Goal: Task Accomplishment & Management: Manage account settings

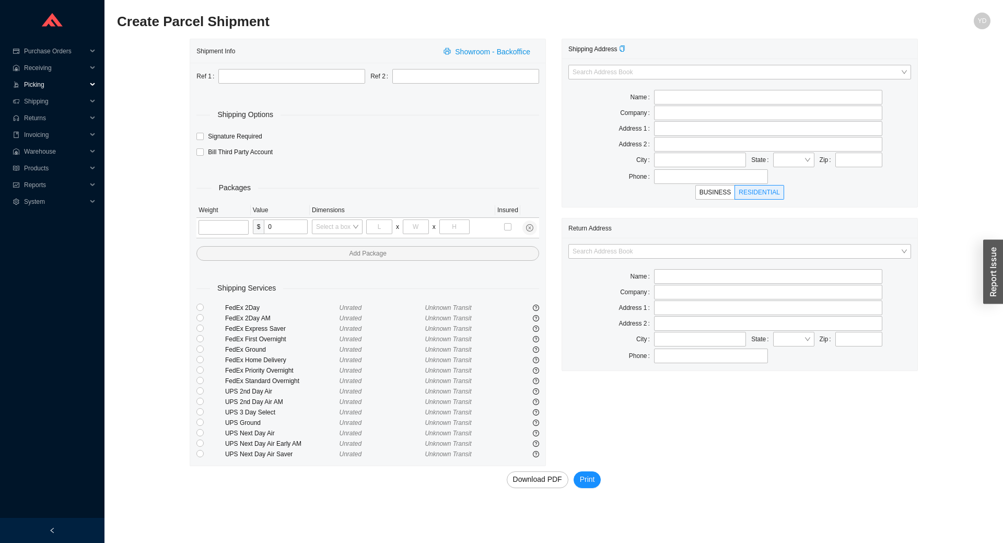
click at [43, 87] on span "Picking" at bounding box center [55, 84] width 63 height 17
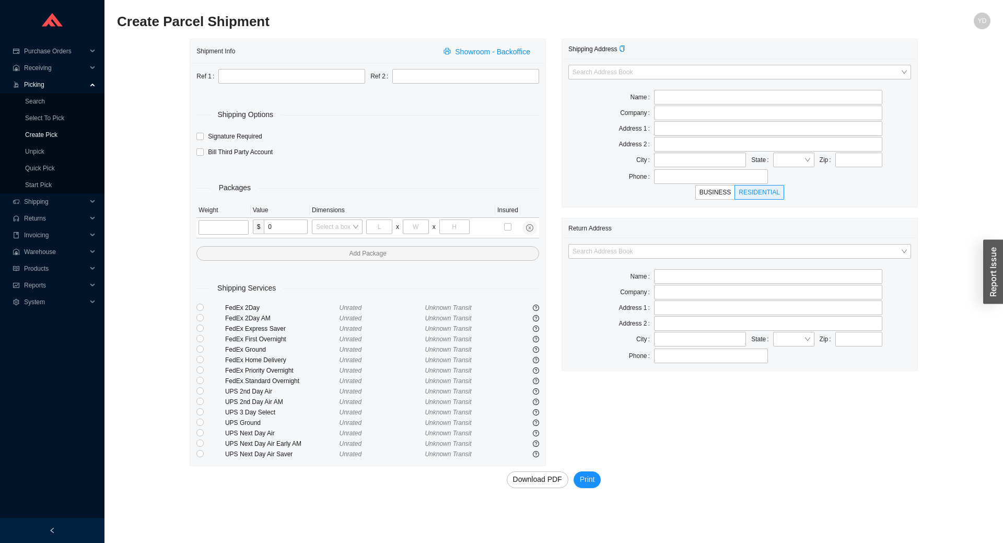
click at [49, 136] on link "Create Pick" at bounding box center [41, 134] width 32 height 7
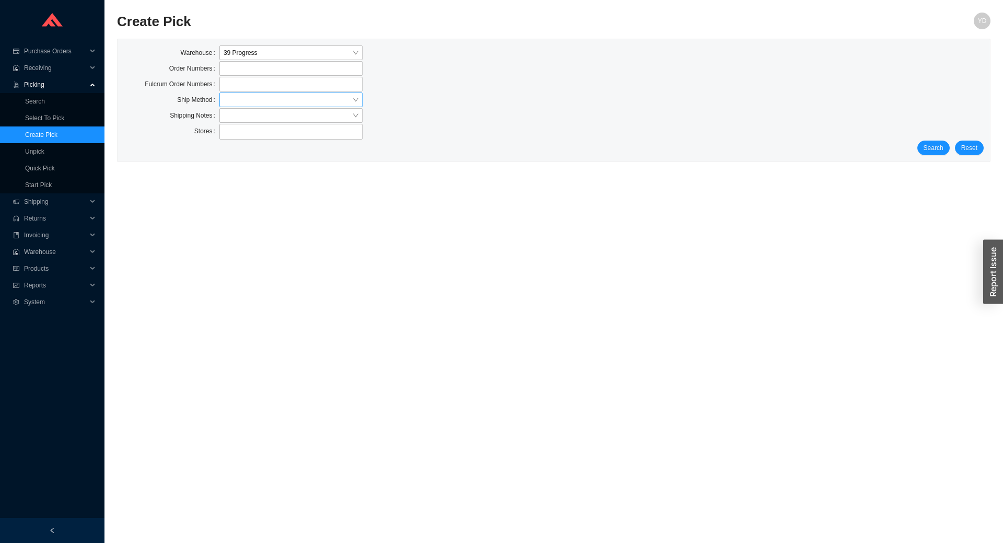
click at [258, 96] on input "search" at bounding box center [288, 100] width 128 height 14
click at [260, 177] on div "UPS" at bounding box center [291, 176] width 135 height 9
click at [943, 144] on span "Search" at bounding box center [933, 148] width 20 height 10
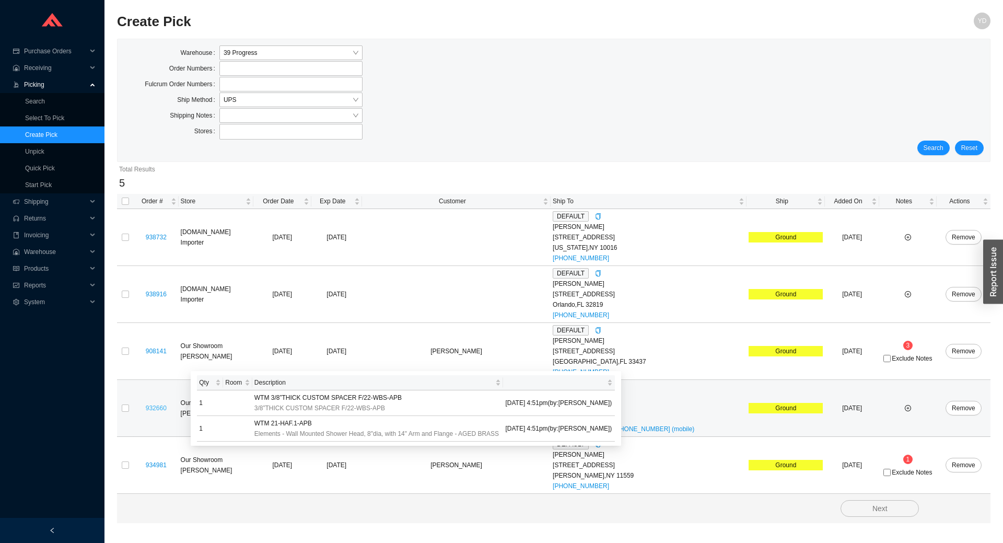
click at [151, 407] on link "932660" at bounding box center [156, 407] width 21 height 7
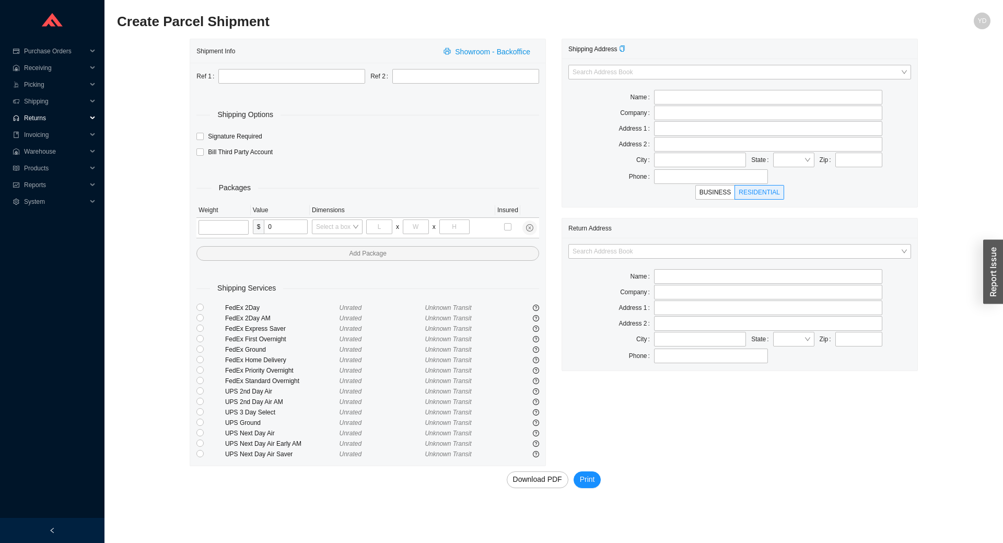
click at [39, 119] on span "Returns" at bounding box center [55, 118] width 63 height 17
click at [45, 135] on link "Search" at bounding box center [35, 134] width 20 height 7
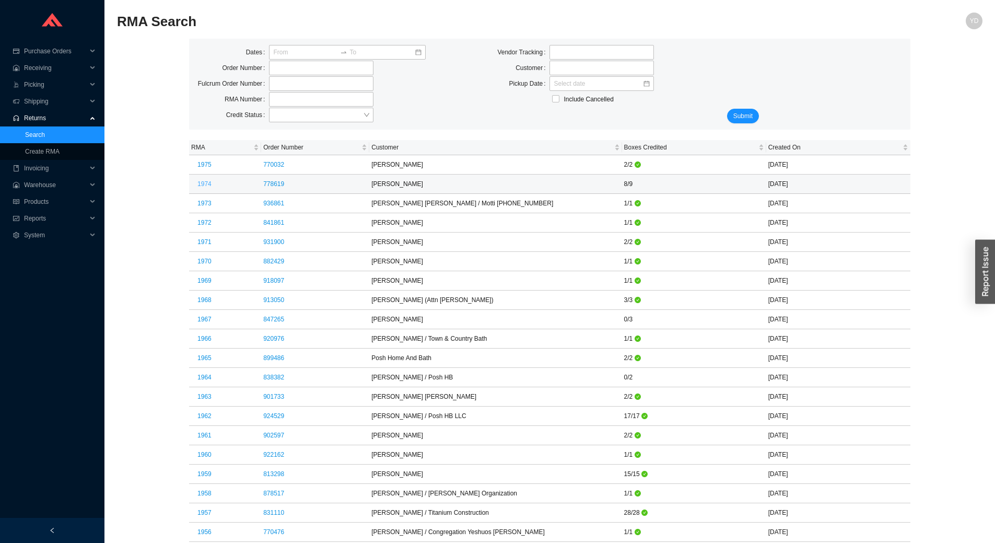
click at [206, 185] on button "1974" at bounding box center [204, 184] width 27 height 15
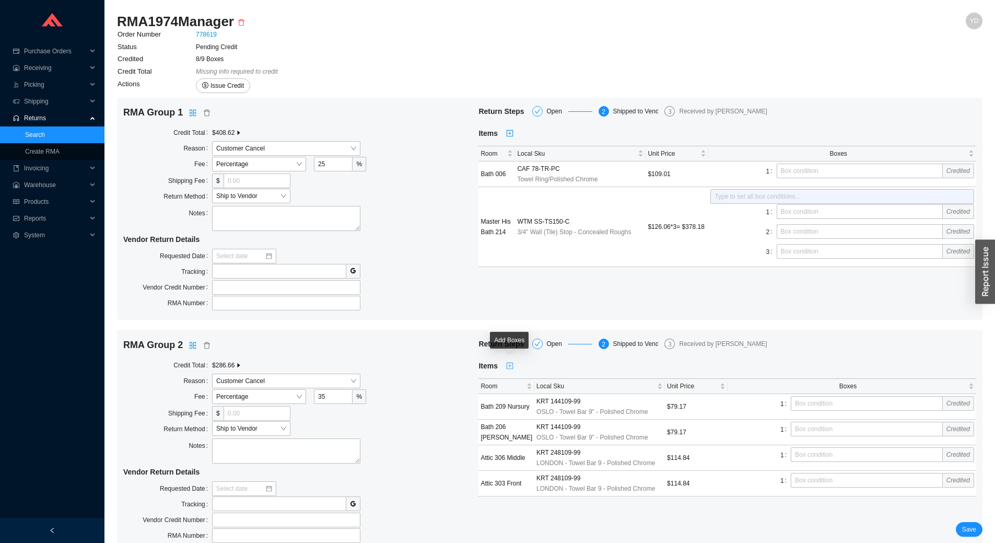
click at [510, 367] on icon "plus-square" at bounding box center [509, 365] width 7 height 7
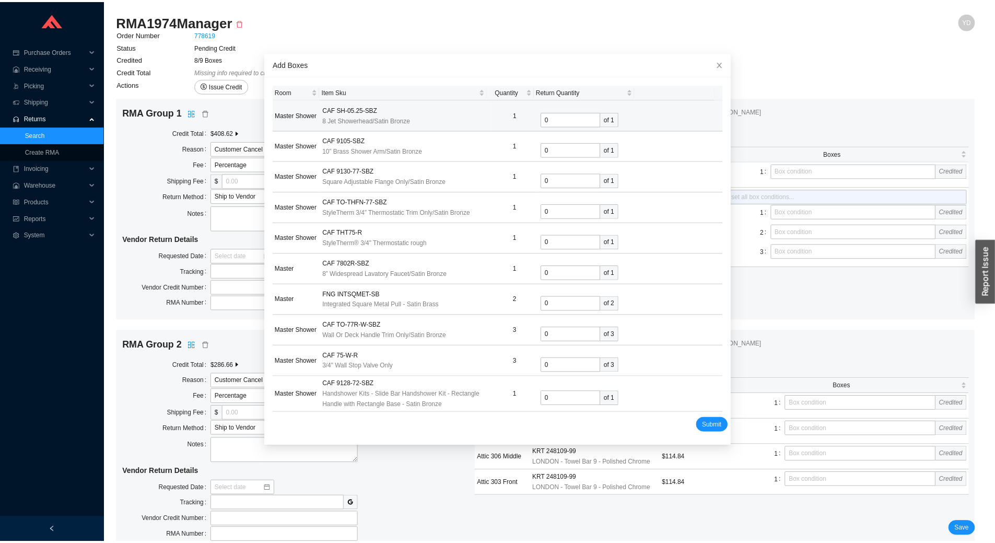
scroll to position [1053, 0]
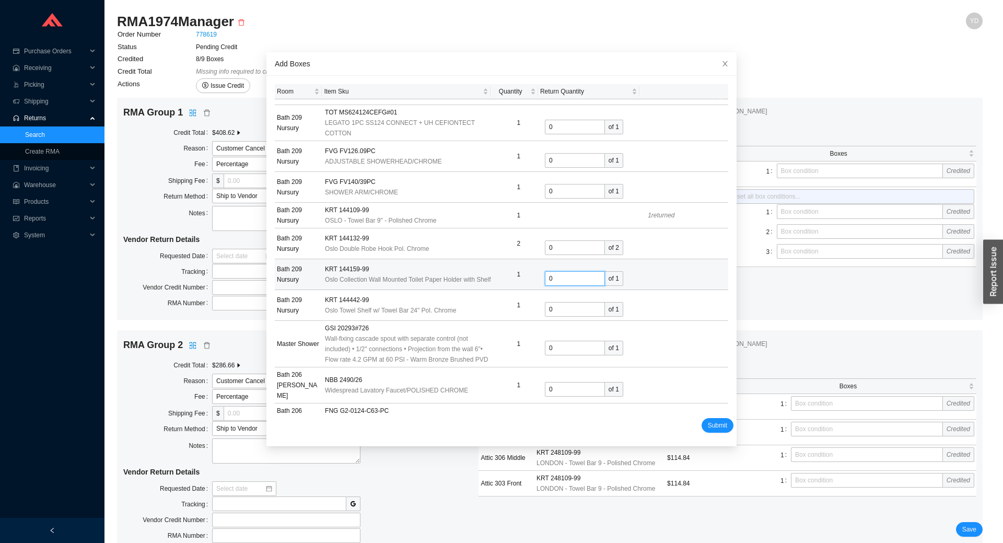
click at [578, 271] on input "0" at bounding box center [575, 278] width 60 height 15
type input "1"
click at [701, 418] on button "Submit" at bounding box center [717, 425] width 32 height 15
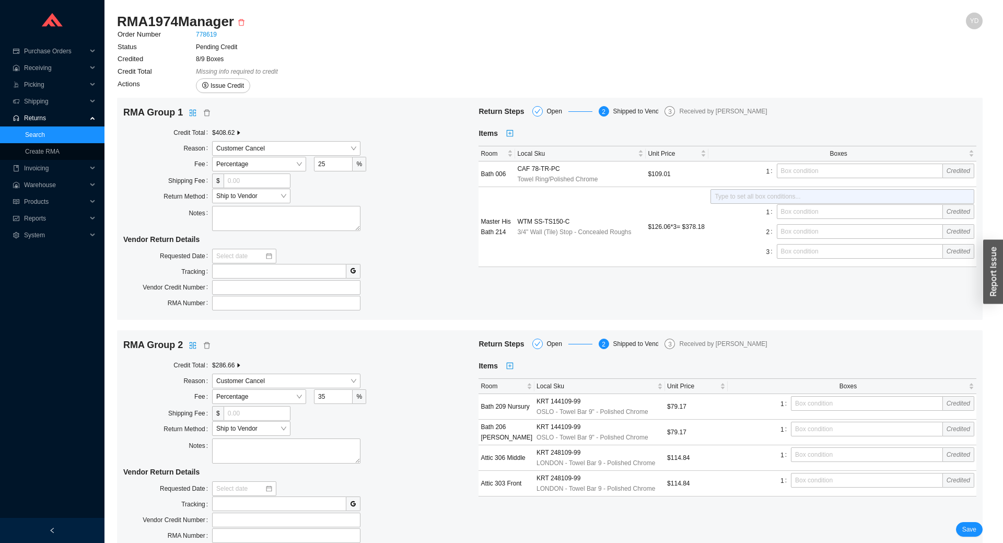
click button "Submit" at bounding box center [554, 378] width 6 height 3
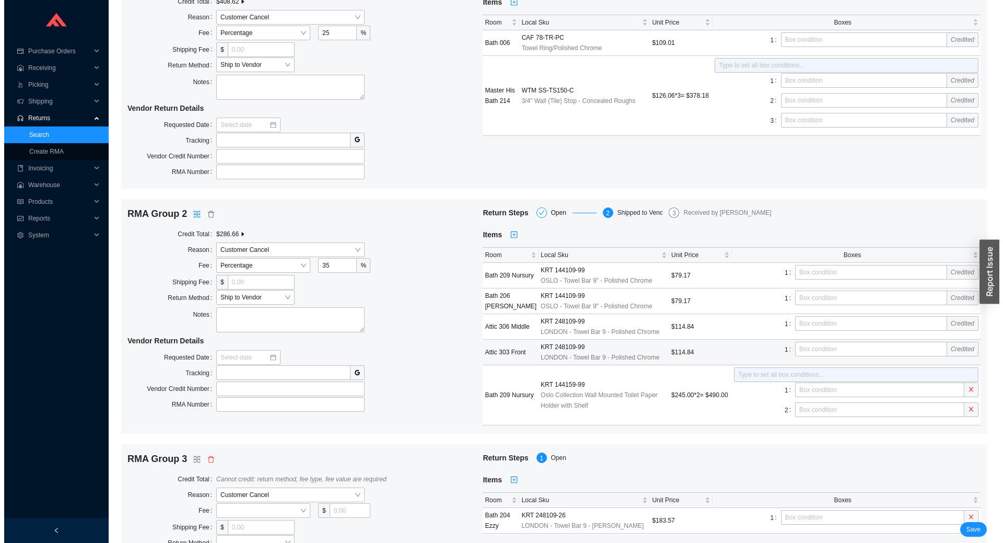
scroll to position [157, 0]
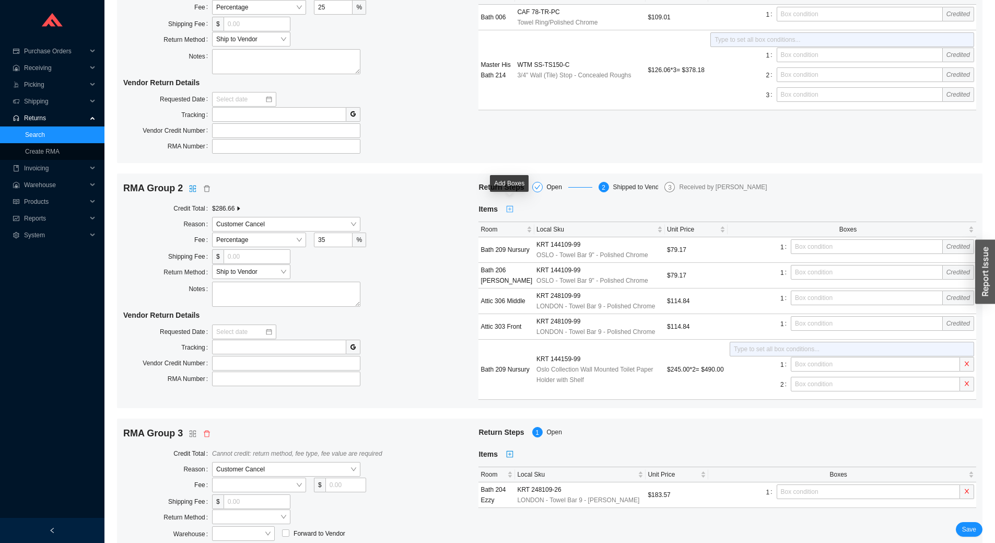
click at [511, 207] on icon "plus-square" at bounding box center [509, 208] width 7 height 7
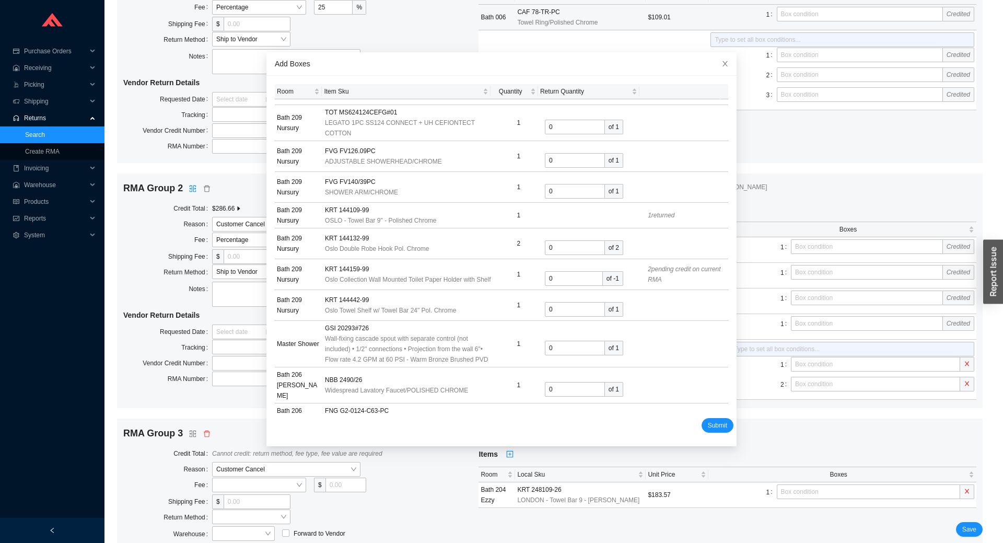
scroll to position [1639, 0]
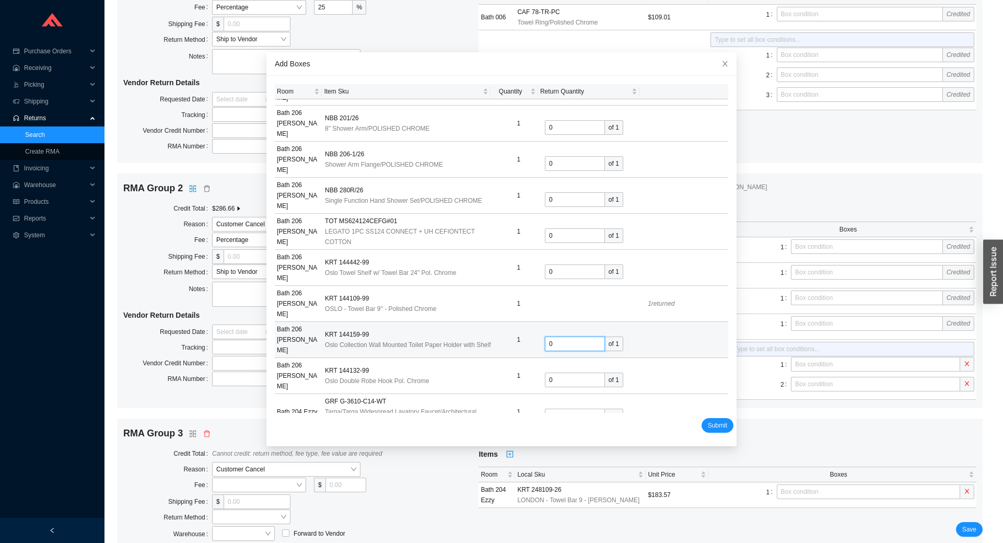
click at [556, 336] on input "0" at bounding box center [575, 343] width 60 height 15
type input "1"
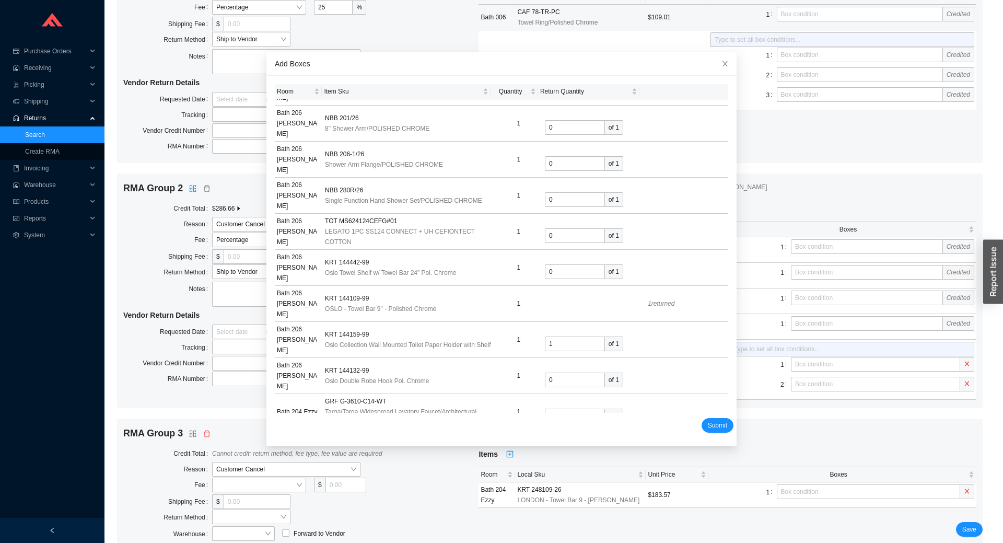
scroll to position [1053, 0]
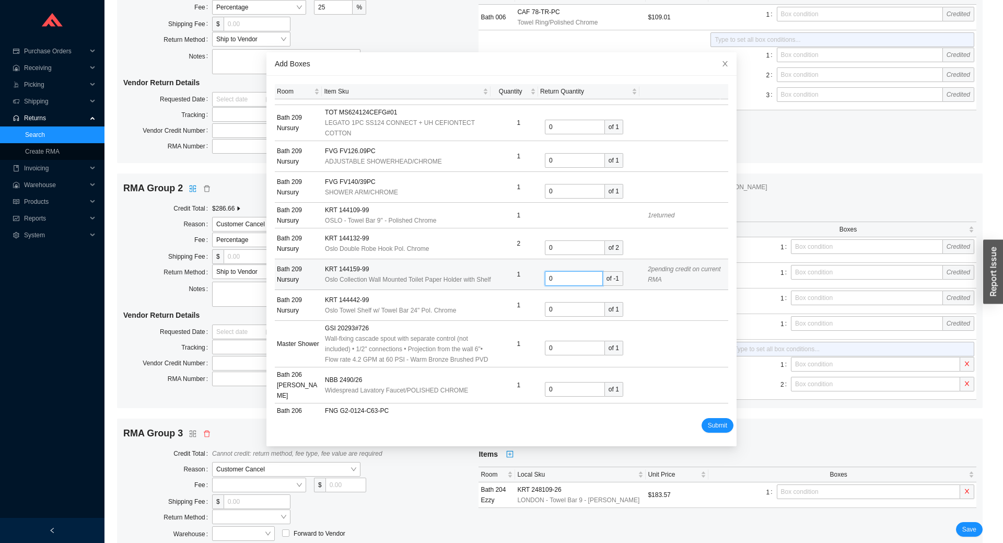
click at [555, 271] on input "0" at bounding box center [574, 278] width 58 height 15
type input "-1"
click at [708, 424] on span "Submit" at bounding box center [717, 425] width 19 height 10
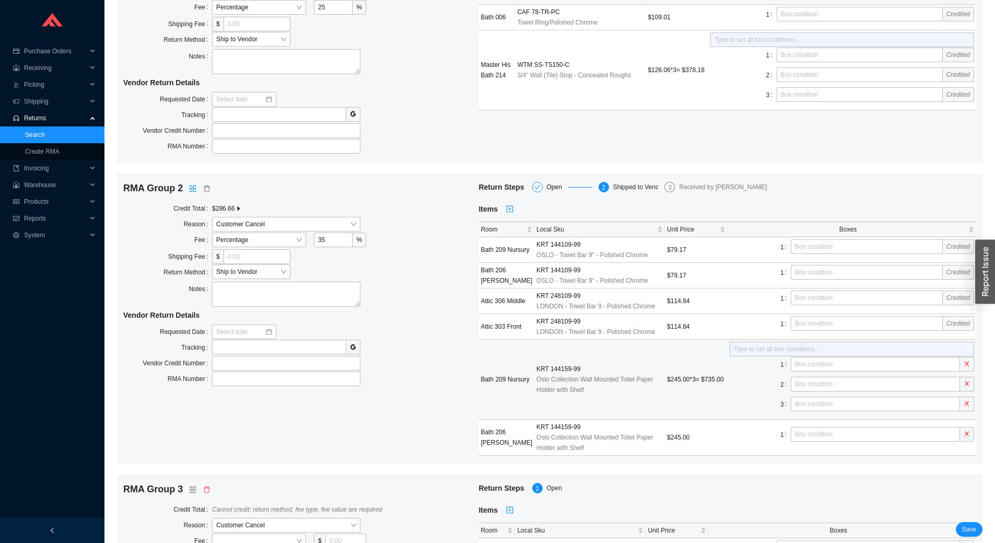
click at [971, 405] on span at bounding box center [967, 403] width 14 height 15
click at [967, 405] on icon "close" at bounding box center [966, 403] width 6 height 6
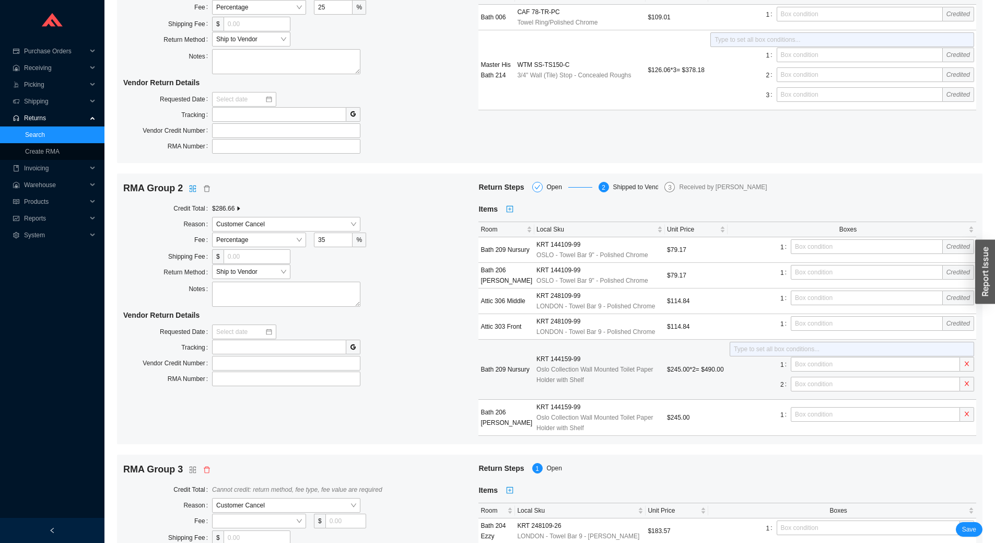
click at [967, 386] on icon "close" at bounding box center [966, 383] width 6 height 6
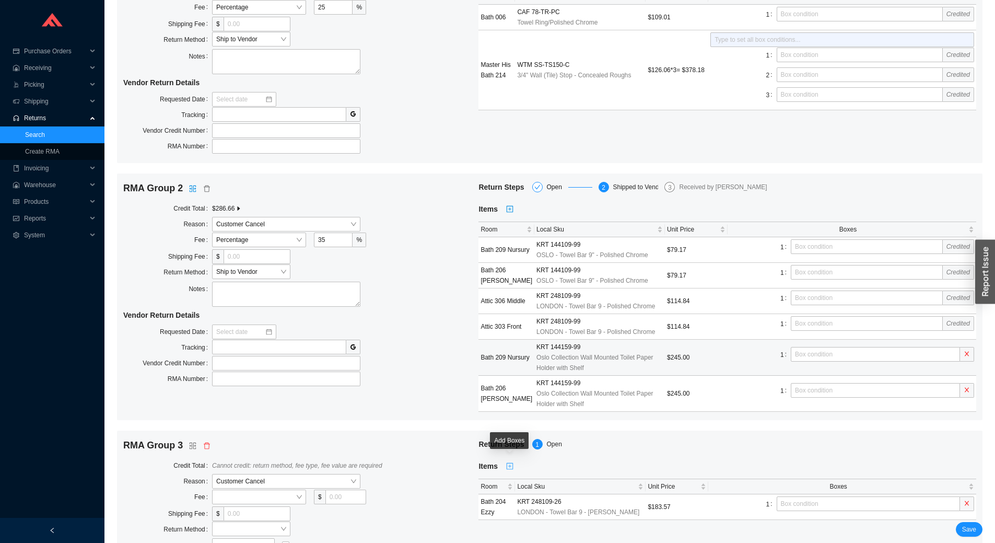
click at [509, 467] on icon "plus-square" at bounding box center [509, 465] width 3 height 3
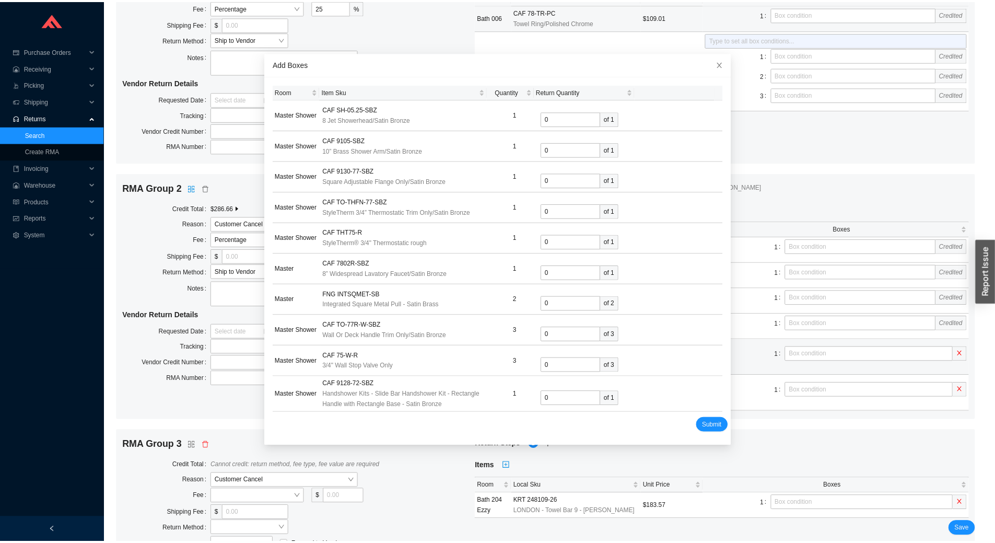
scroll to position [2223, 0]
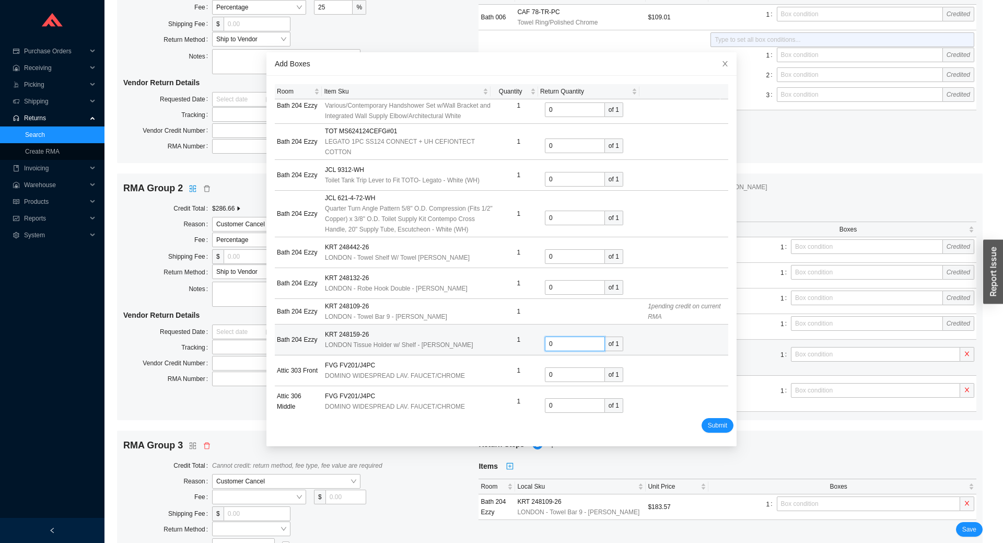
click at [565, 336] on input "0" at bounding box center [575, 343] width 60 height 15
type input "1"
click at [708, 425] on span "Submit" at bounding box center [717, 425] width 19 height 10
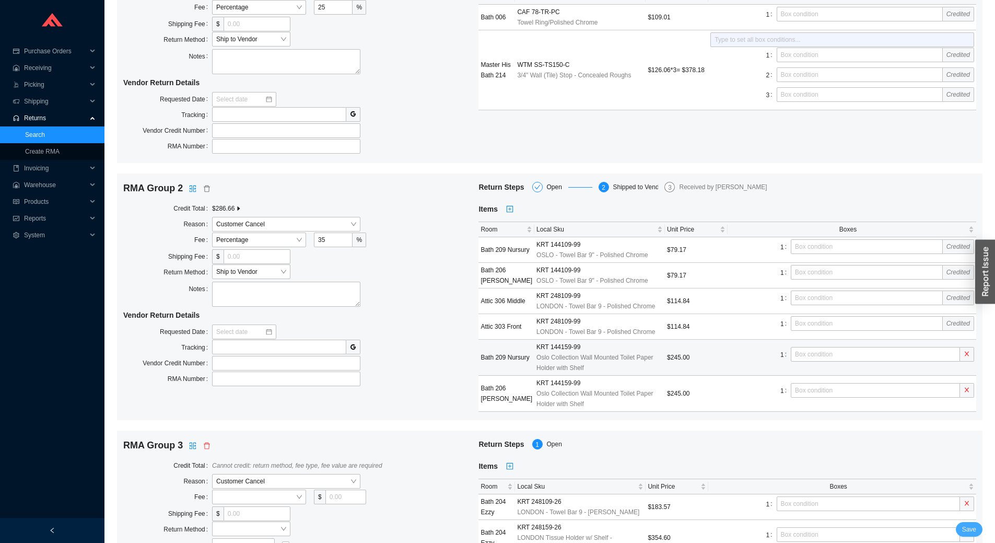
click at [971, 533] on span "Save" at bounding box center [969, 529] width 14 height 10
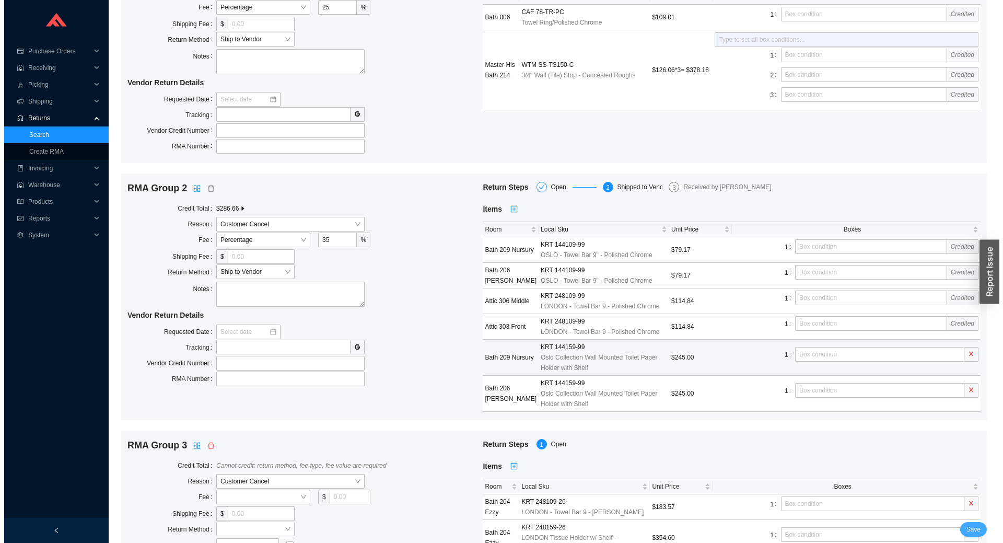
scroll to position [0, 0]
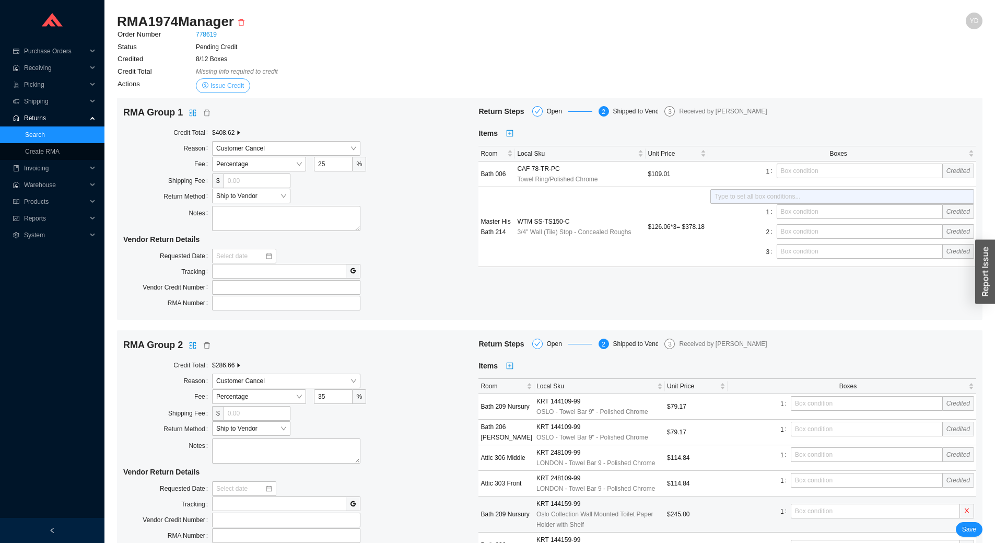
click at [222, 79] on button "Issue Credit" at bounding box center [223, 85] width 54 height 15
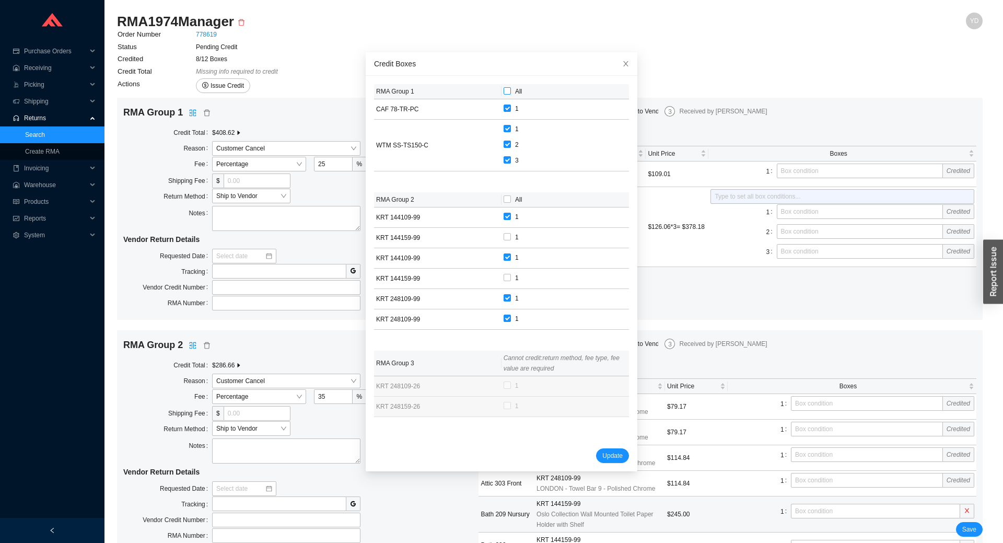
click at [511, 87] on span "All" at bounding box center [518, 91] width 15 height 10
click at [505, 87] on input "All" at bounding box center [506, 90] width 7 height 7
checkbox input "true"
click at [511, 198] on span "All" at bounding box center [518, 199] width 15 height 10
click at [503, 198] on input "All" at bounding box center [506, 198] width 7 height 7
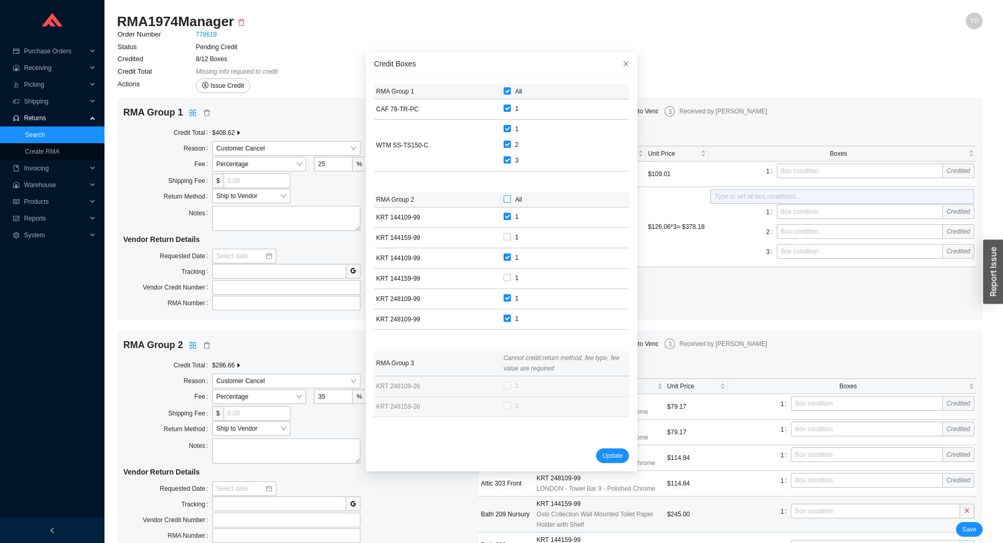
checkbox input "true"
click at [606, 452] on span "Update" at bounding box center [612, 455] width 20 height 10
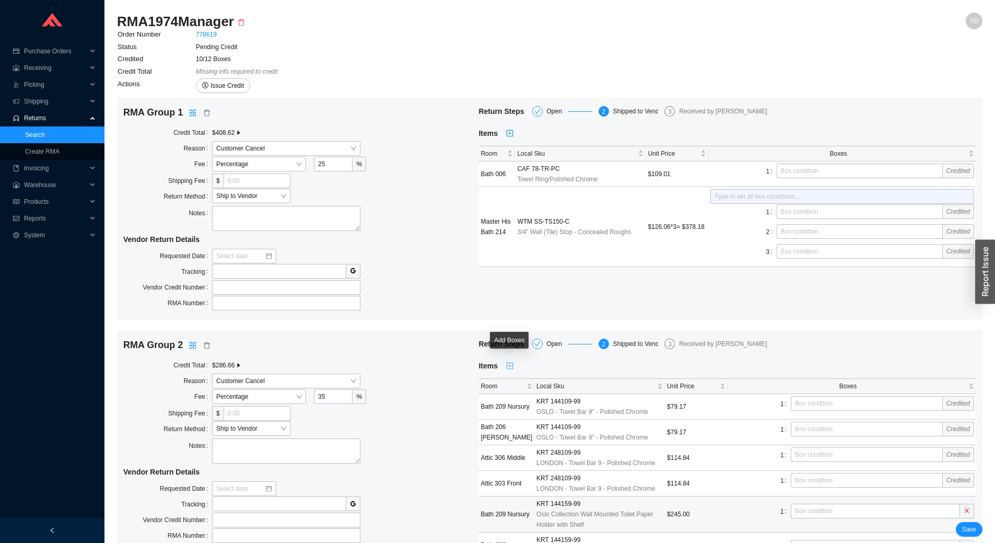
click at [508, 367] on icon "plus-square" at bounding box center [509, 365] width 7 height 7
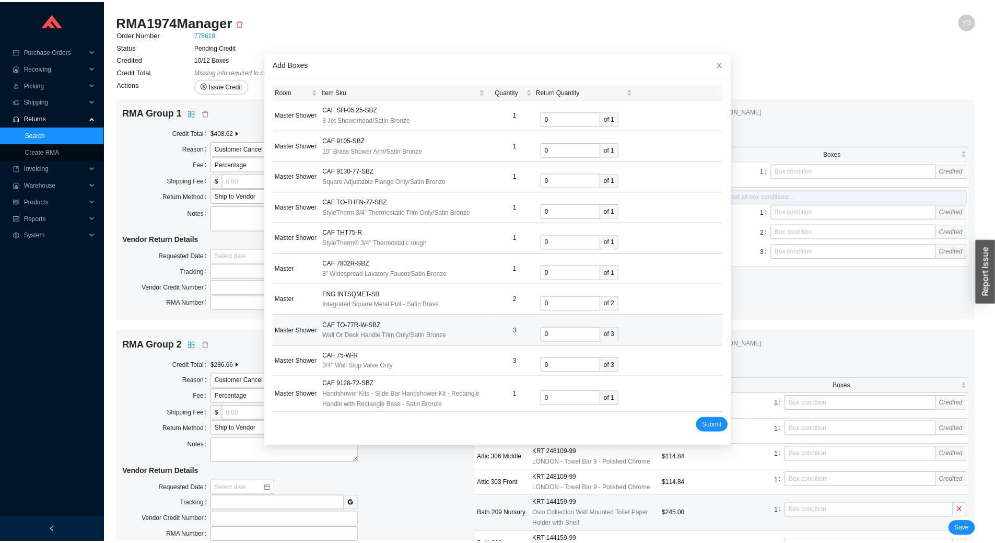
scroll to position [997, 0]
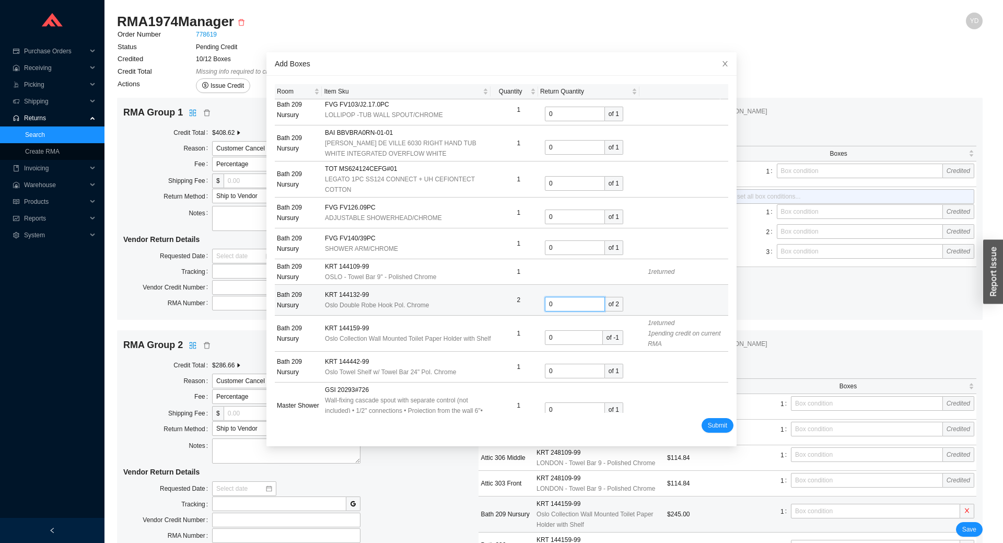
click at [549, 297] on input "0" at bounding box center [575, 304] width 60 height 15
type input "1"
click at [708, 422] on span "Submit" at bounding box center [717, 425] width 19 height 10
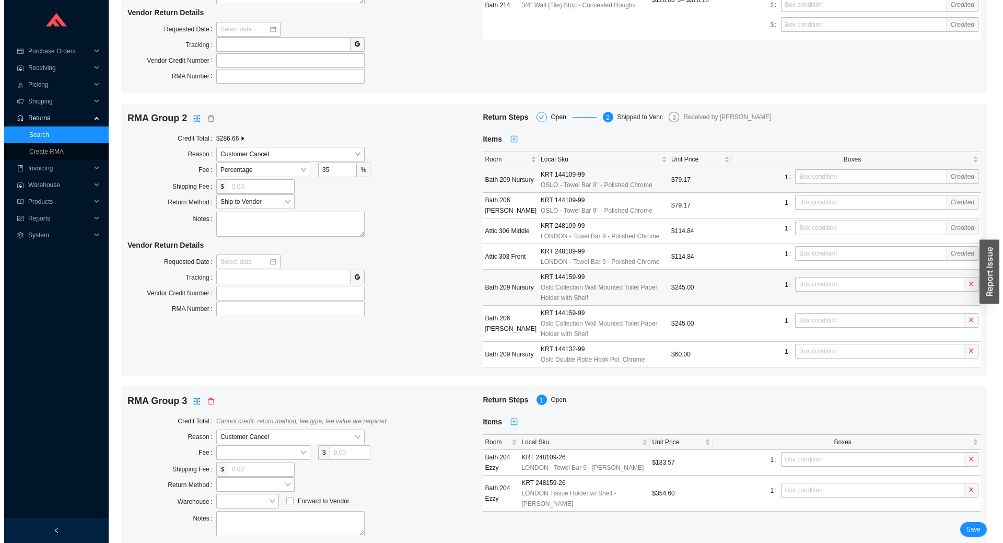
scroll to position [256, 0]
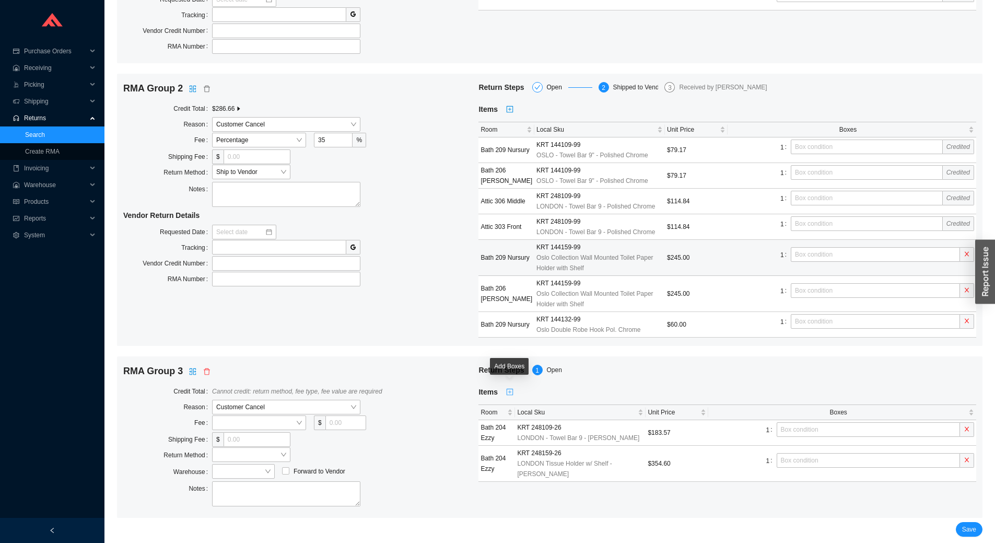
click at [510, 390] on icon "plus-square" at bounding box center [509, 391] width 7 height 7
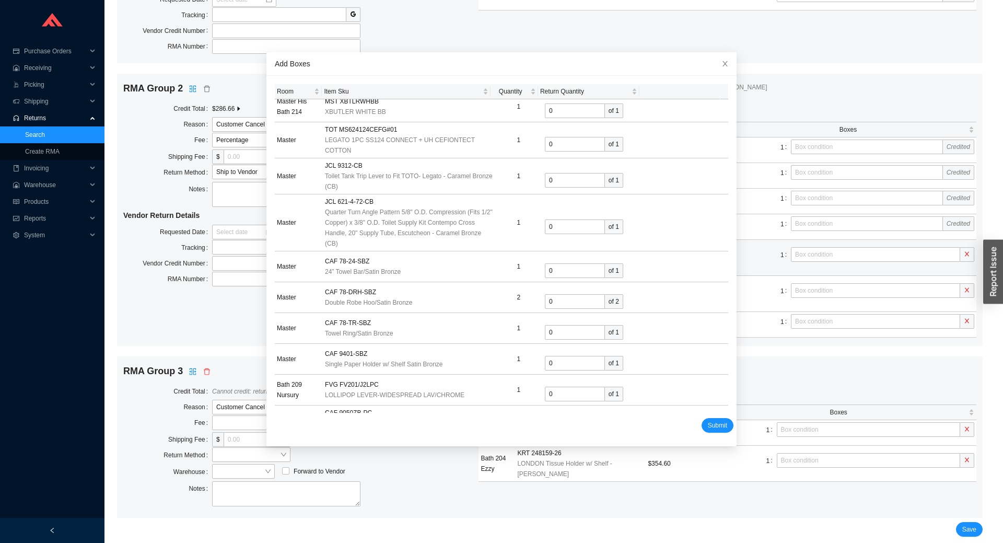
scroll to position [5804, 0]
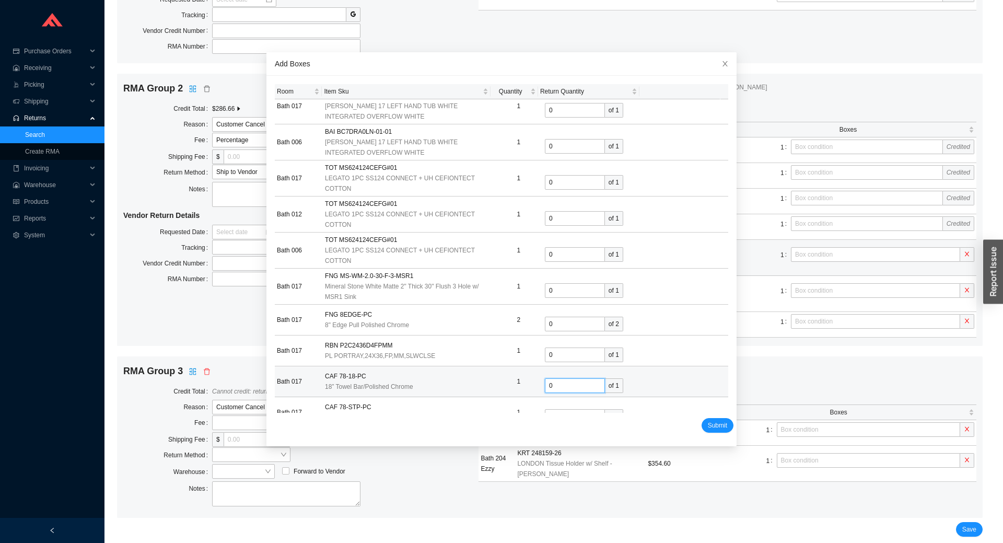
click at [573, 378] on input "0" at bounding box center [575, 385] width 60 height 15
type input "1"
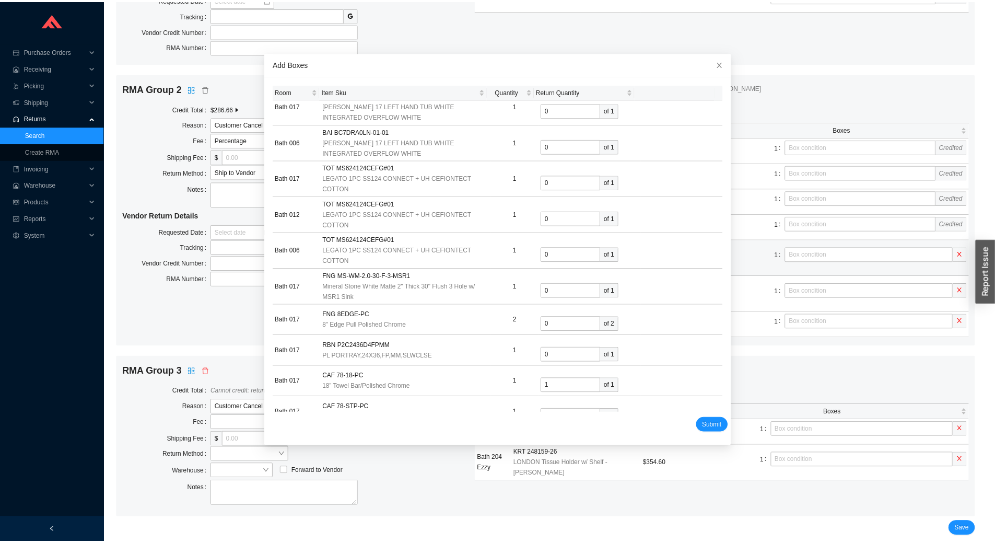
scroll to position [6020, 0]
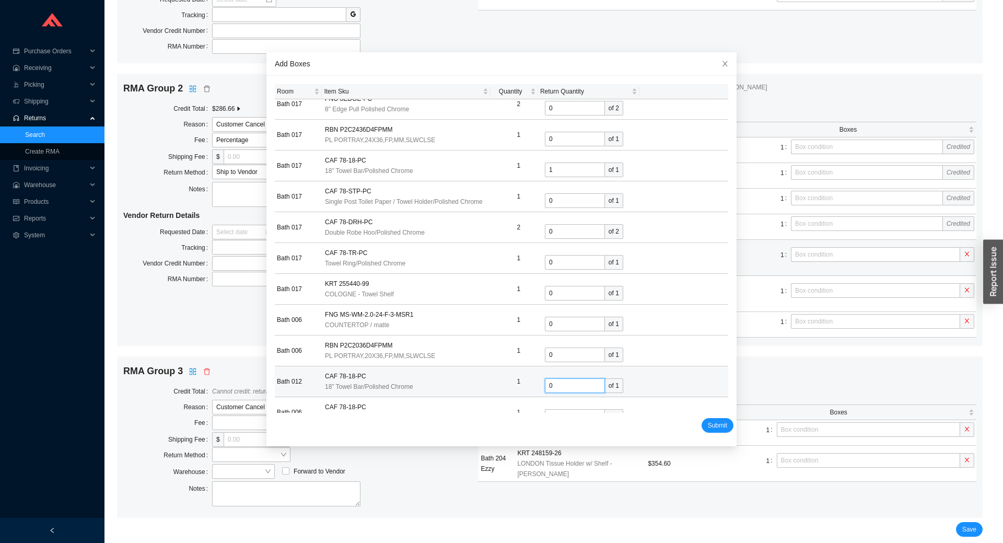
click at [558, 378] on input "0" at bounding box center [575, 385] width 60 height 15
type input "1"
click at [558, 397] on td "0 of 1" at bounding box center [594, 412] width 103 height 31
click at [561, 409] on input "0" at bounding box center [575, 416] width 60 height 15
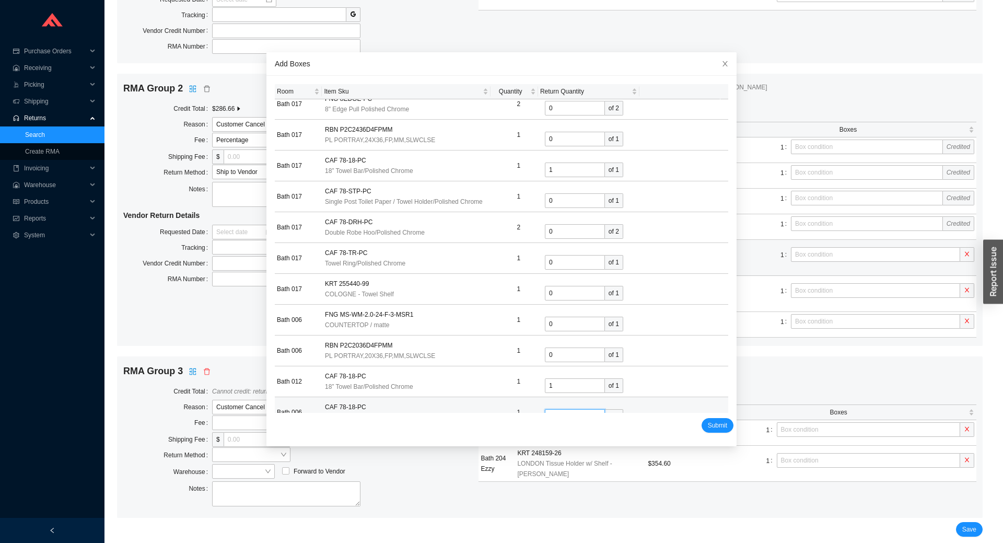
click at [561, 409] on input "0" at bounding box center [575, 416] width 60 height 15
type input "1"
click at [708, 422] on span "Submit" at bounding box center [717, 425] width 19 height 10
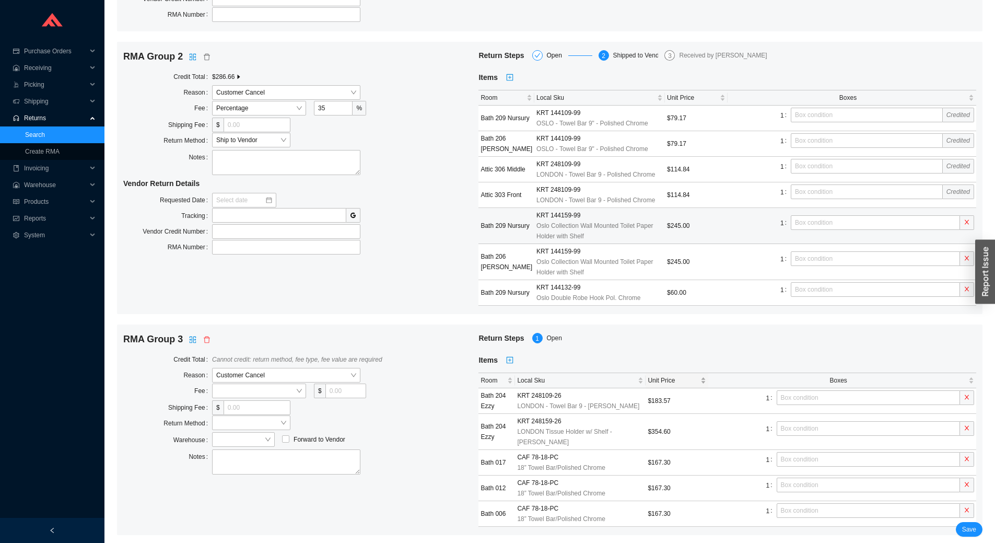
scroll to position [305, 0]
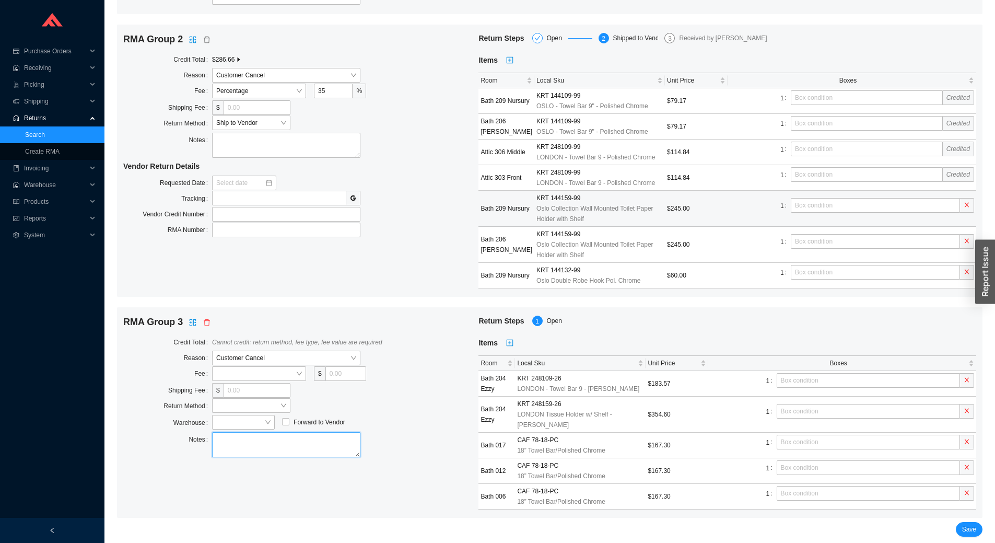
click at [254, 439] on textarea at bounding box center [286, 444] width 148 height 25
type textarea "not returnable"
click at [968, 532] on span "Save" at bounding box center [969, 529] width 14 height 10
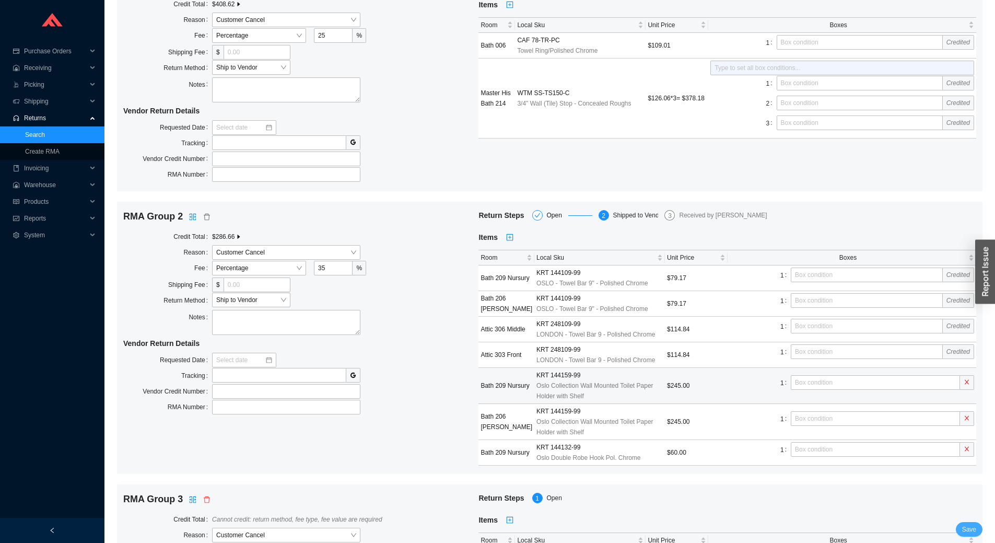
scroll to position [0, 0]
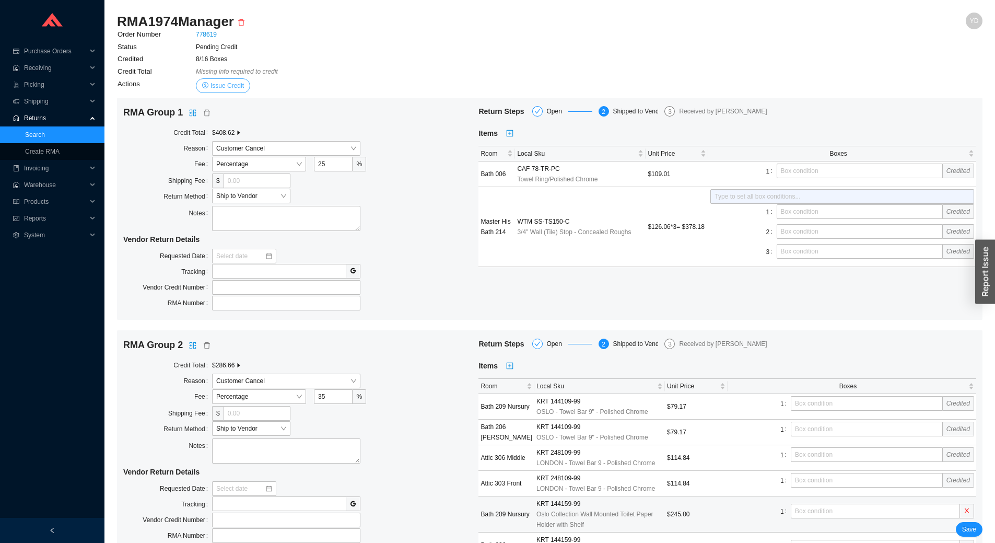
click at [229, 87] on span "Issue Credit" at bounding box center [226, 85] width 33 height 10
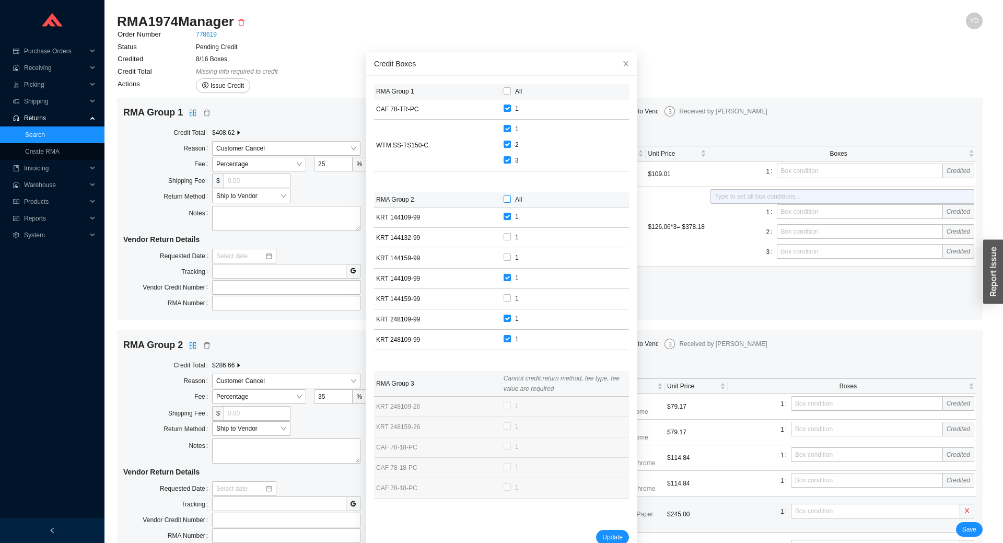
click at [503, 200] on input "All" at bounding box center [506, 198] width 7 height 7
checkbox input "true"
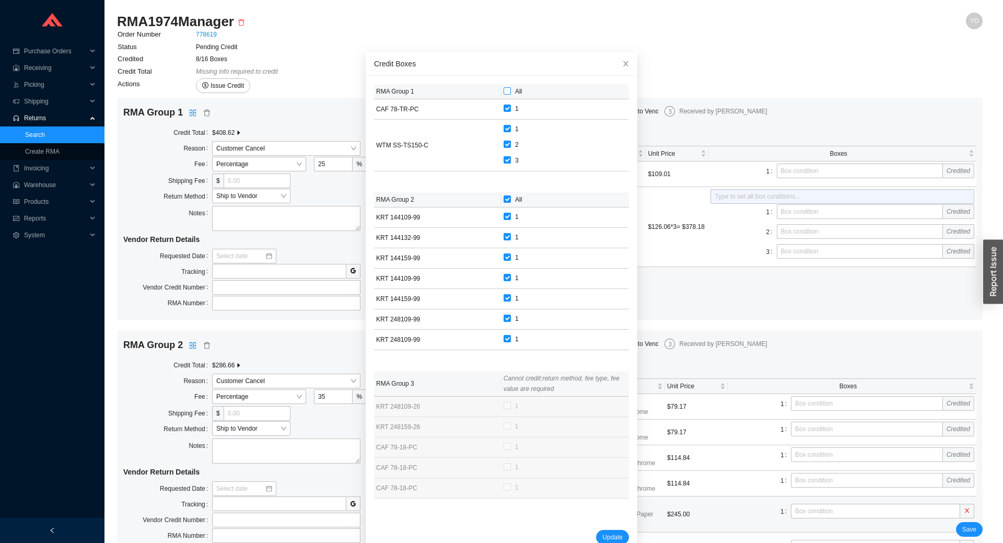
click at [503, 89] on input "All" at bounding box center [506, 90] width 7 height 7
checkbox input "true"
click at [602, 533] on span "Update" at bounding box center [612, 537] width 20 height 10
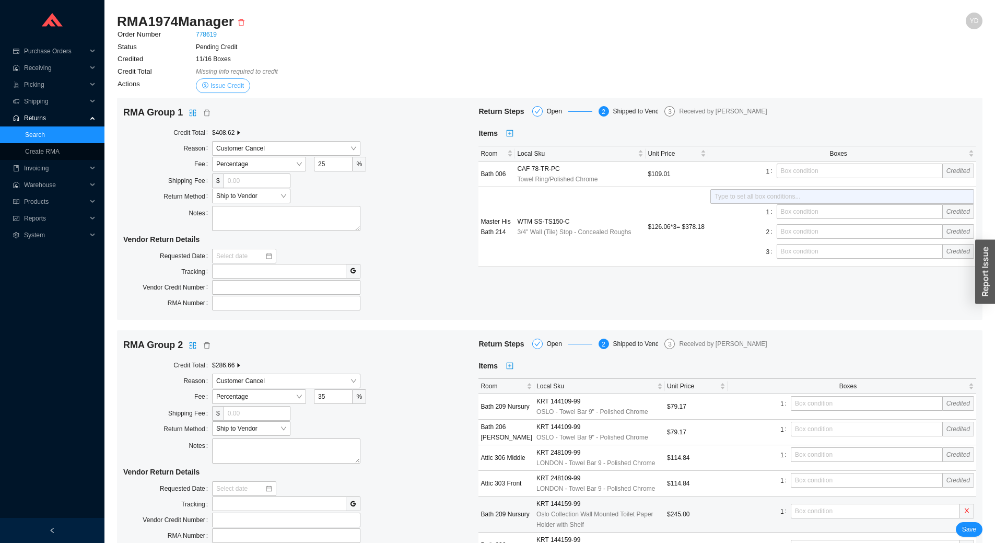
click at [229, 84] on span "Issue Credit" at bounding box center [226, 85] width 33 height 10
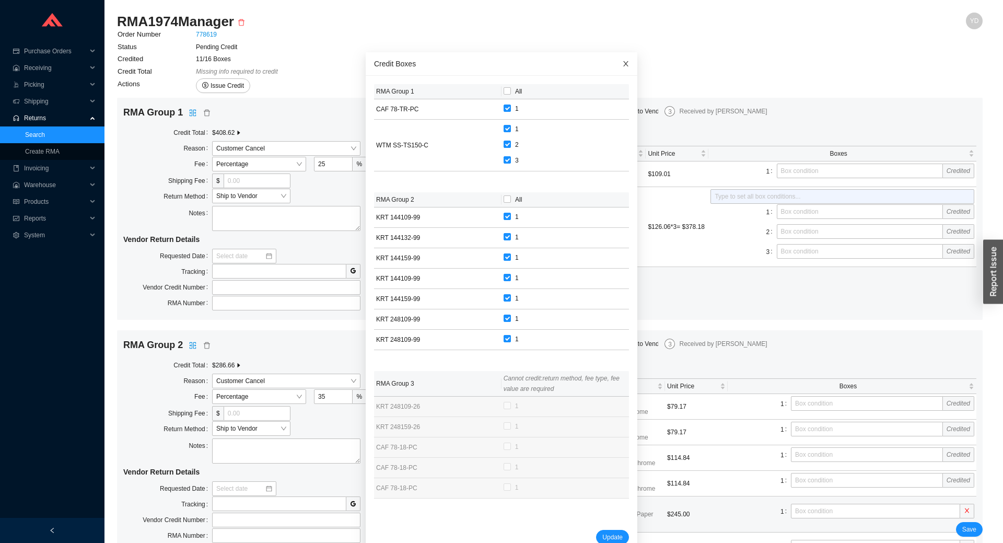
click at [623, 62] on icon "close" at bounding box center [625, 63] width 5 height 5
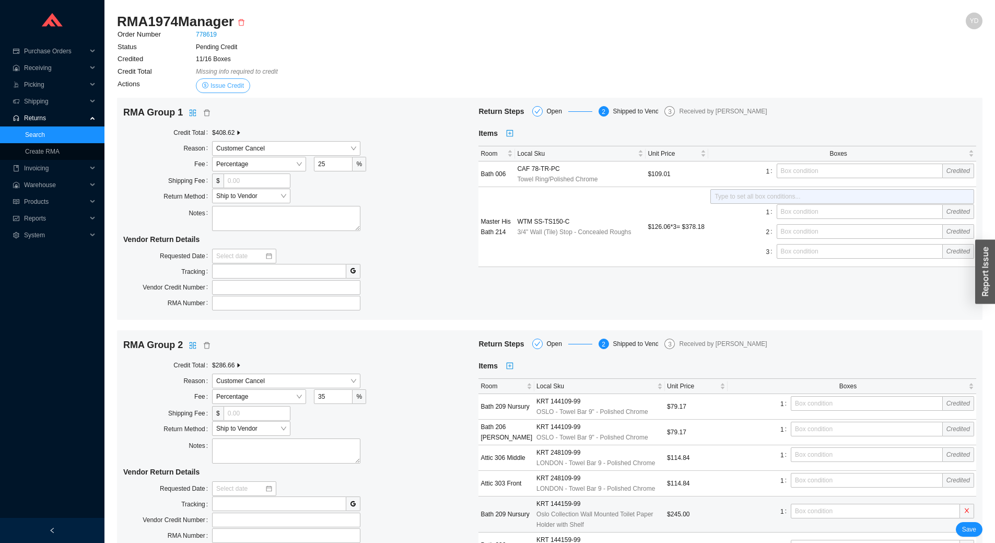
click at [221, 86] on span "Issue Credit" at bounding box center [226, 85] width 33 height 10
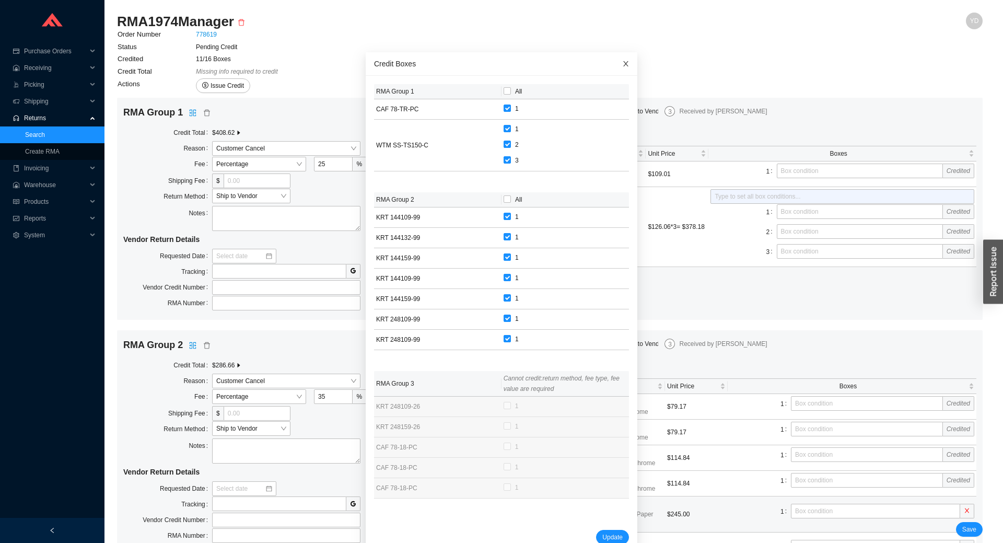
click at [622, 64] on icon "close" at bounding box center [625, 63] width 7 height 7
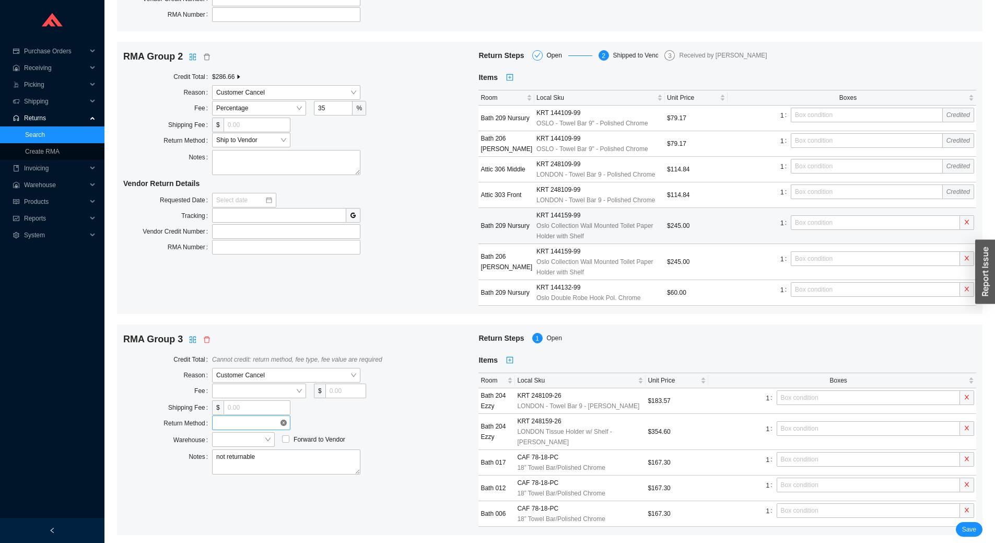
scroll to position [305, 0]
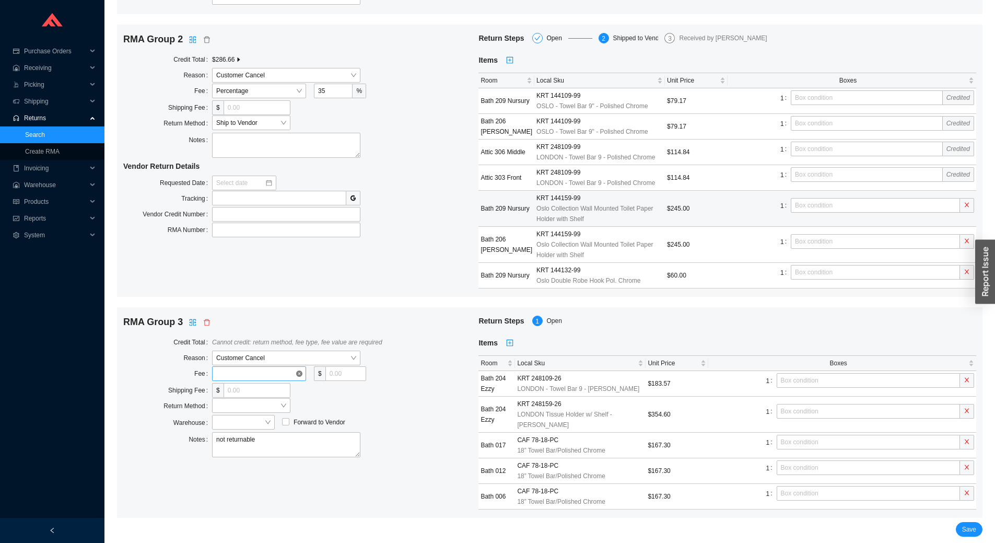
click at [227, 379] on span at bounding box center [259, 374] width 86 height 14
drag, startPoint x: 243, startPoint y: 403, endPoint x: 263, endPoint y: 399, distance: 20.8
click at [243, 403] on div "Percentage" at bounding box center [259, 406] width 86 height 9
click at [338, 368] on input "tel" at bounding box center [333, 373] width 39 height 15
type input "100"
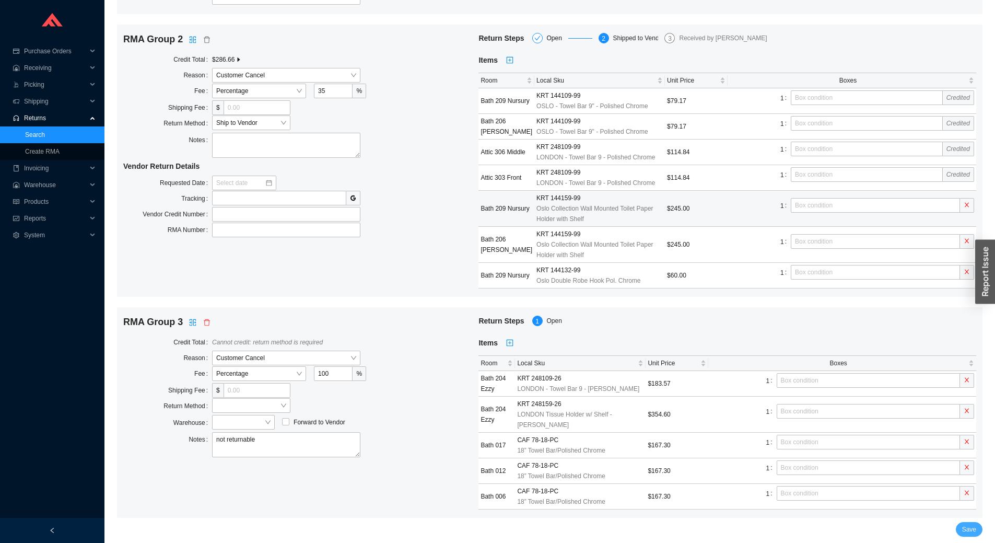
click at [967, 531] on span "Save" at bounding box center [969, 529] width 14 height 10
click at [248, 406] on span at bounding box center [251, 405] width 70 height 14
click at [250, 450] on div "Ship to Warehouse" at bounding box center [251, 453] width 70 height 9
click at [248, 427] on span at bounding box center [243, 422] width 54 height 14
click at [244, 458] on div "39 Progress" at bounding box center [243, 455] width 54 height 9
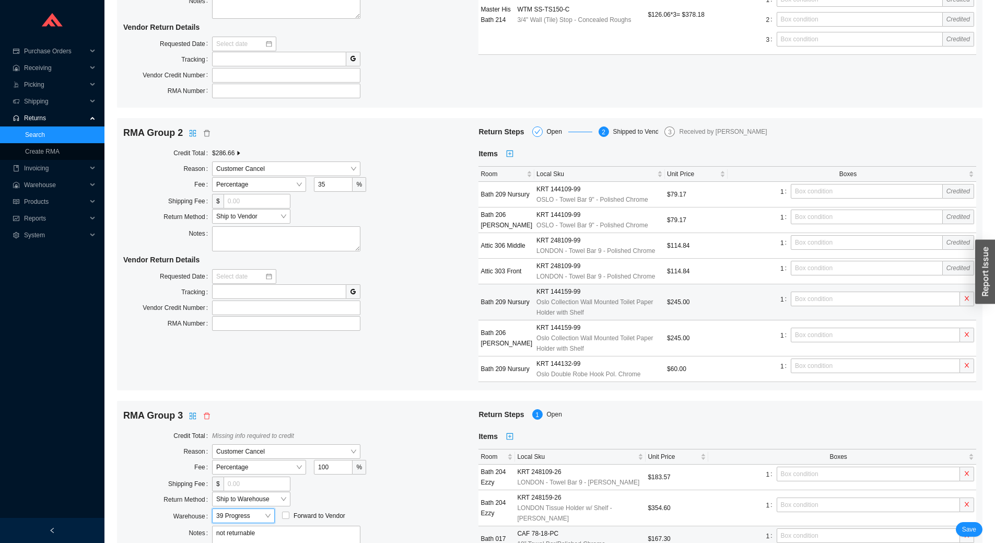
scroll to position [201, 0]
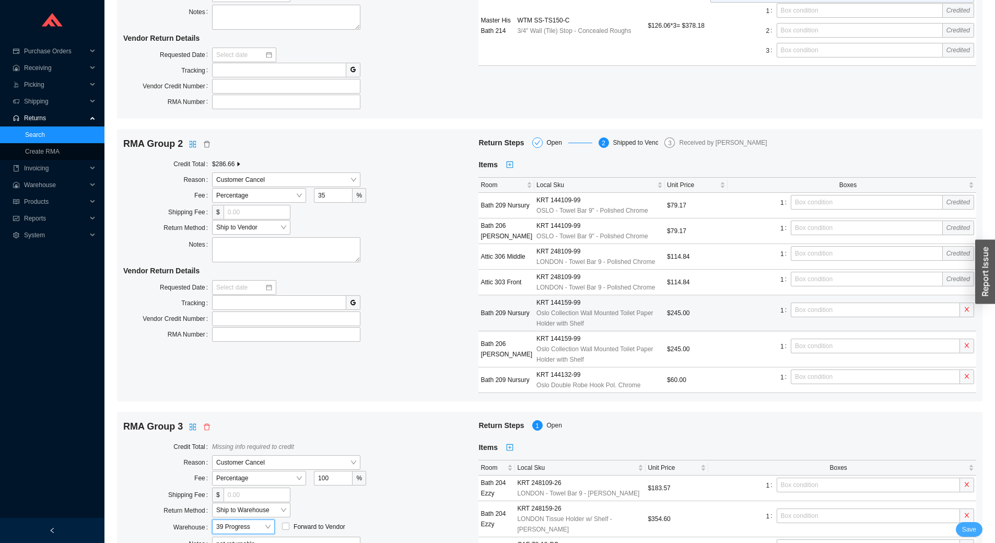
click at [971, 527] on span "Save" at bounding box center [969, 529] width 14 height 10
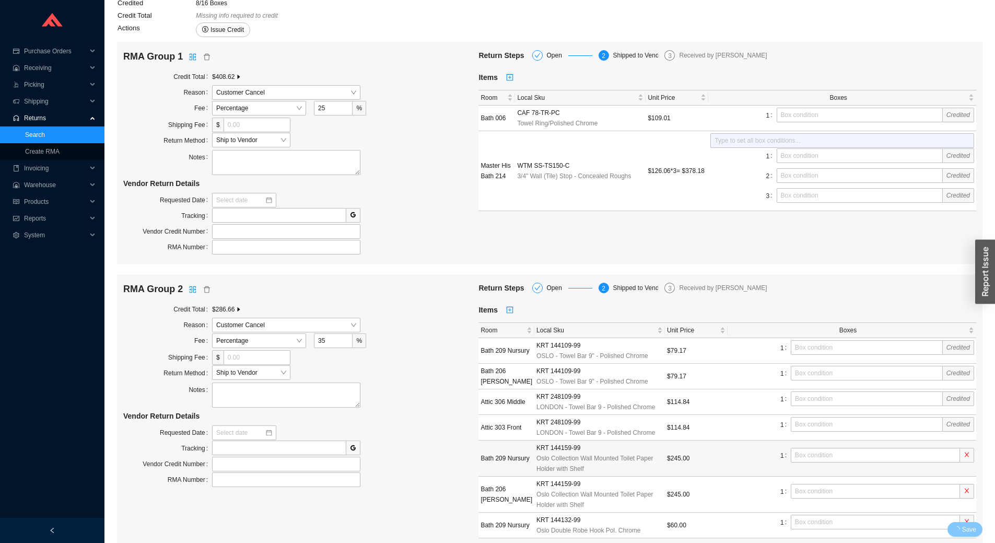
scroll to position [0, 0]
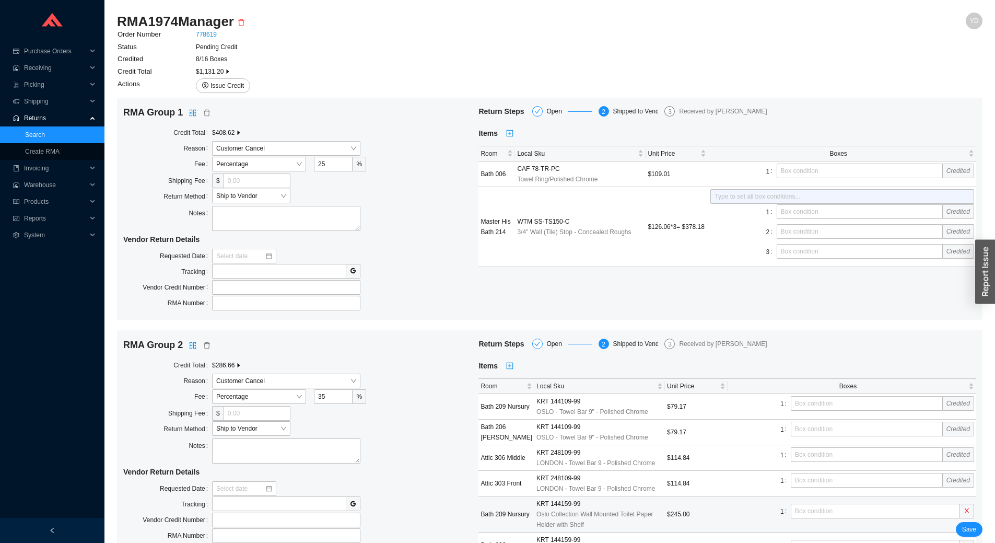
click at [227, 73] on icon "caret-right" at bounding box center [228, 71] width 6 height 6
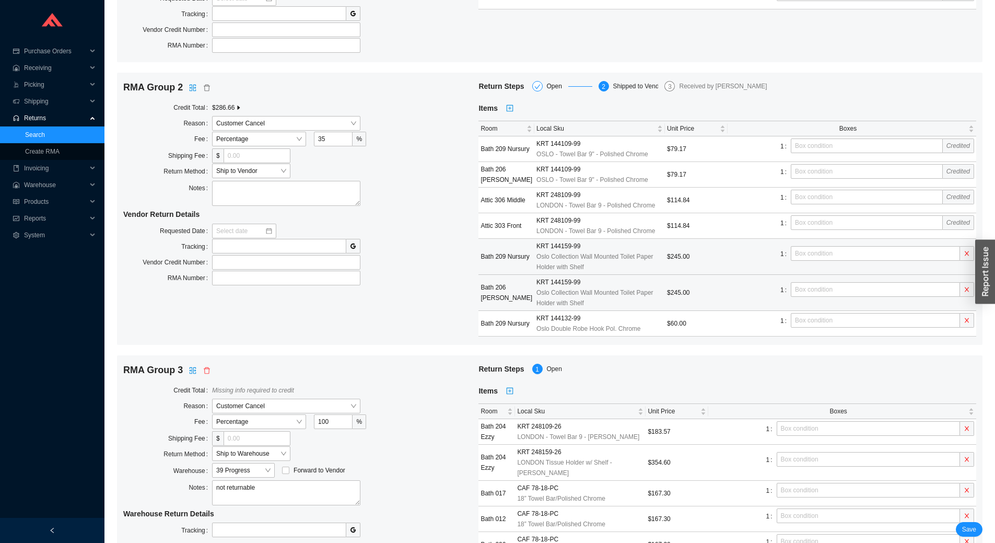
scroll to position [361, 0]
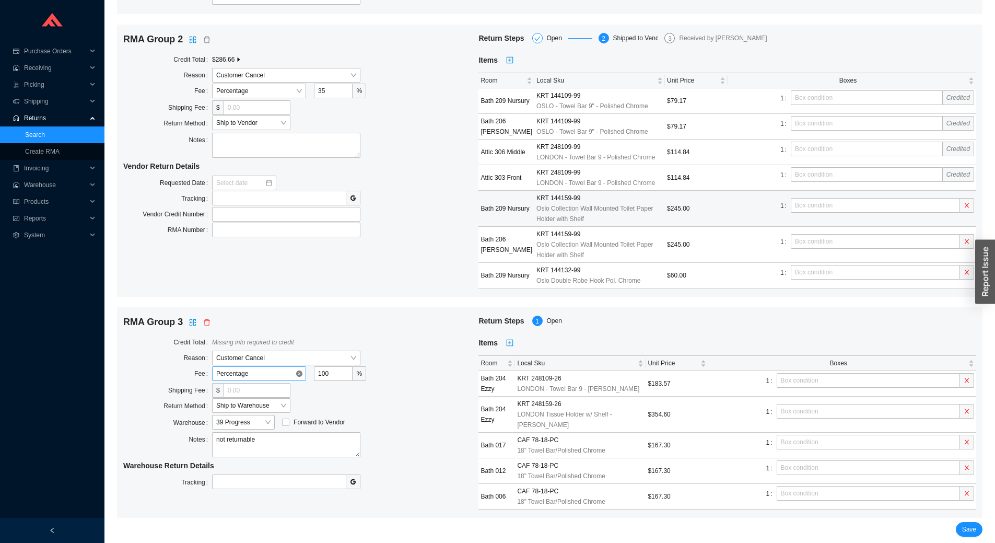
click at [281, 371] on span "Percentage" at bounding box center [259, 374] width 86 height 14
click at [246, 392] on div "Dollar Amount" at bounding box center [259, 391] width 86 height 9
click at [299, 373] on icon "close-circle" at bounding box center [299, 373] width 6 height 6
click at [339, 380] on input "100" at bounding box center [345, 373] width 41 height 15
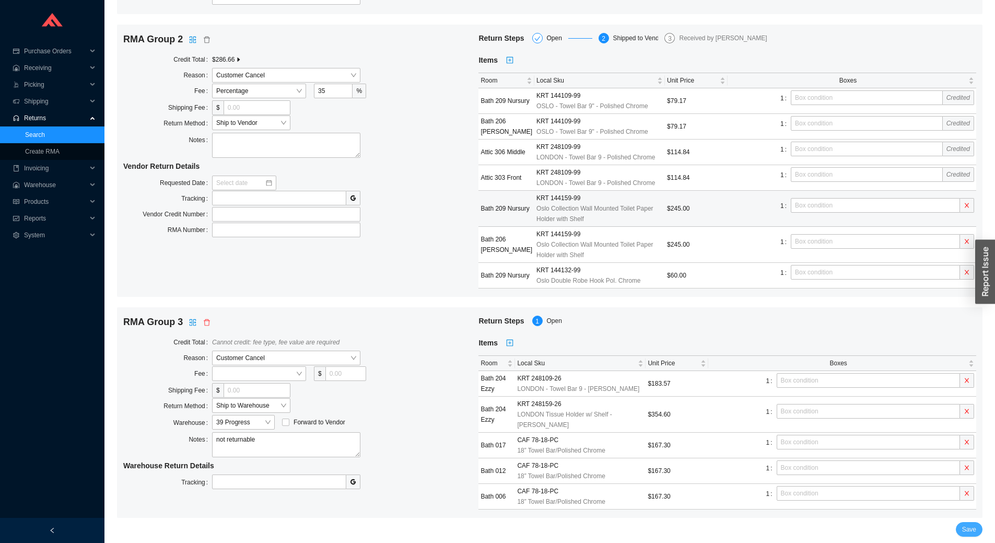
click at [965, 527] on span "Save" at bounding box center [969, 529] width 14 height 10
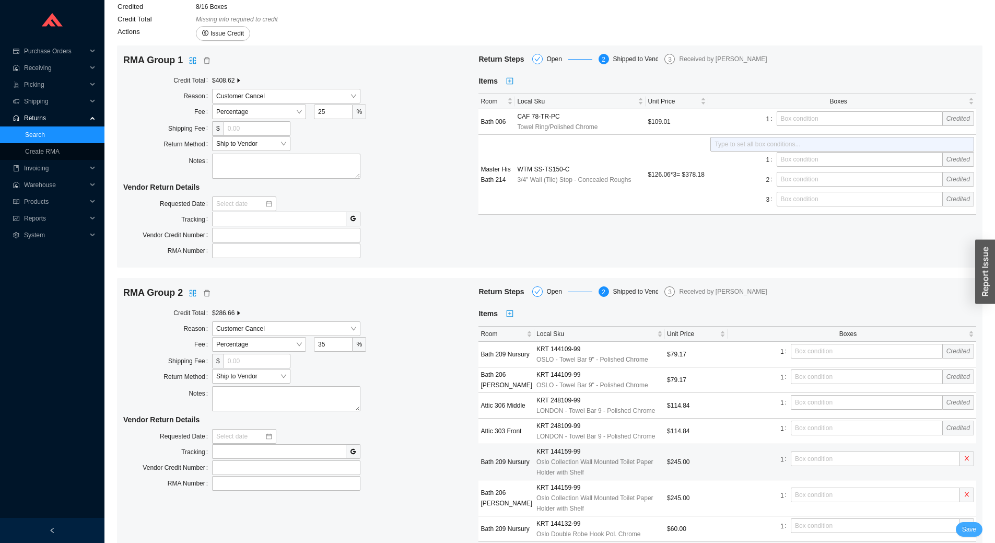
scroll to position [104, 0]
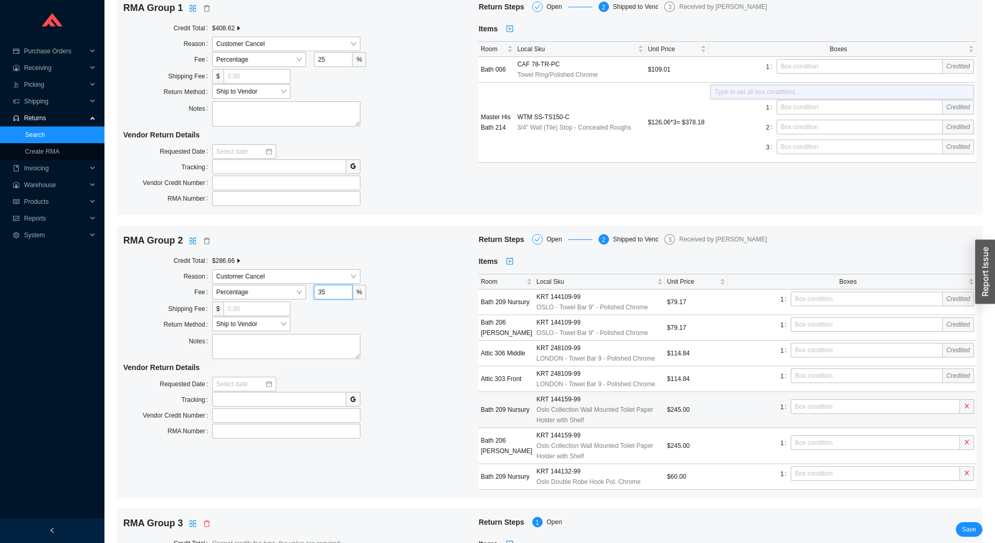
click at [325, 294] on input "35" at bounding box center [333, 292] width 39 height 15
type input "40"
click at [971, 533] on span "Save" at bounding box center [969, 529] width 14 height 10
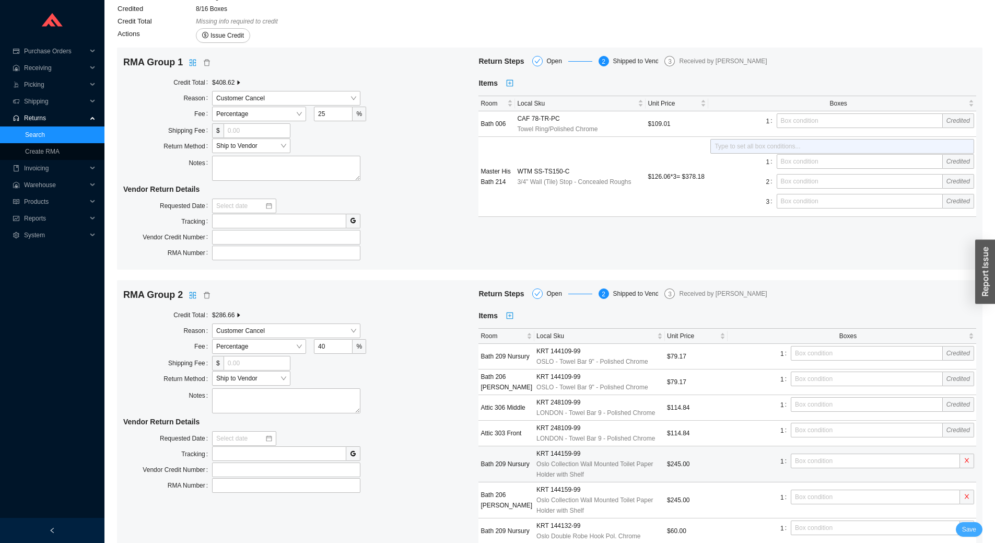
scroll to position [0, 0]
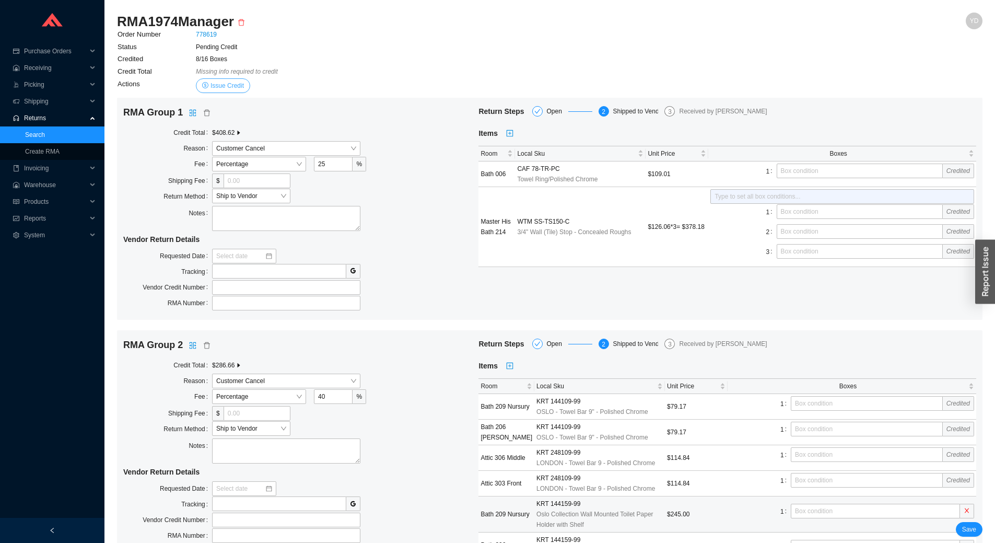
click at [232, 83] on span "Issue Credit" at bounding box center [226, 85] width 33 height 10
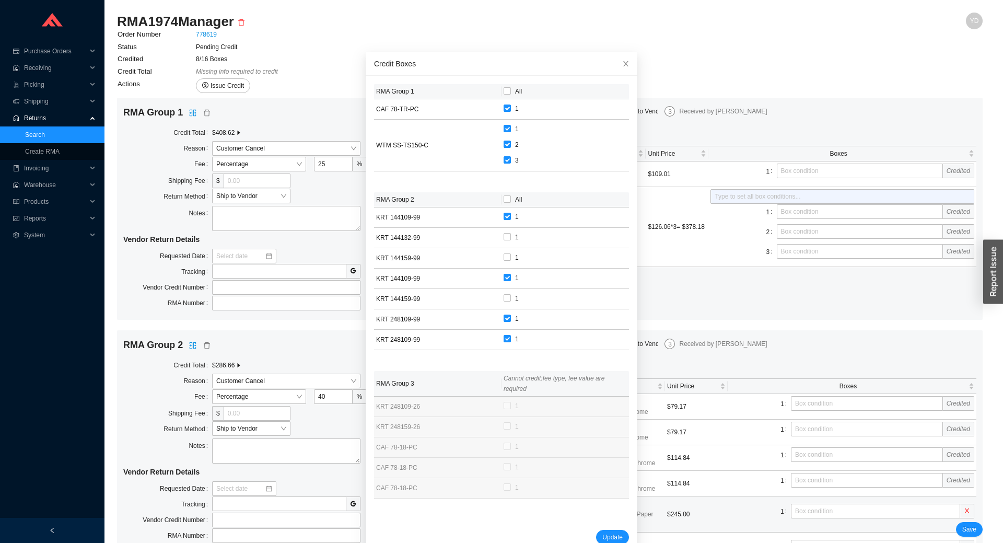
click at [504, 98] on th "All" at bounding box center [564, 91] width 127 height 15
click at [511, 91] on span "All" at bounding box center [518, 91] width 15 height 10
click at [505, 91] on input "All" at bounding box center [506, 90] width 7 height 7
checkbox input "true"
click at [515, 200] on span "All" at bounding box center [518, 199] width 7 height 7
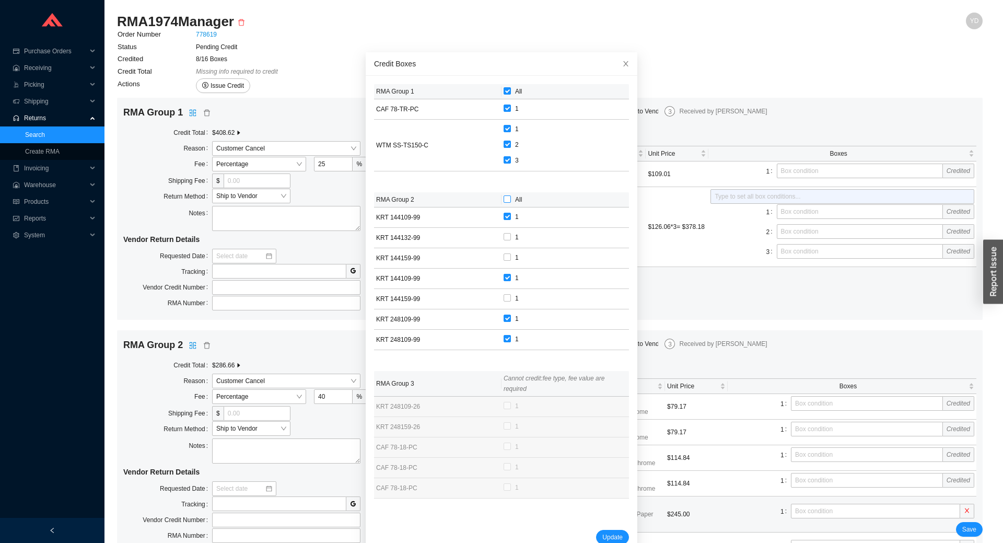
click at [511, 200] on input "All" at bounding box center [506, 198] width 7 height 7
checkbox input "true"
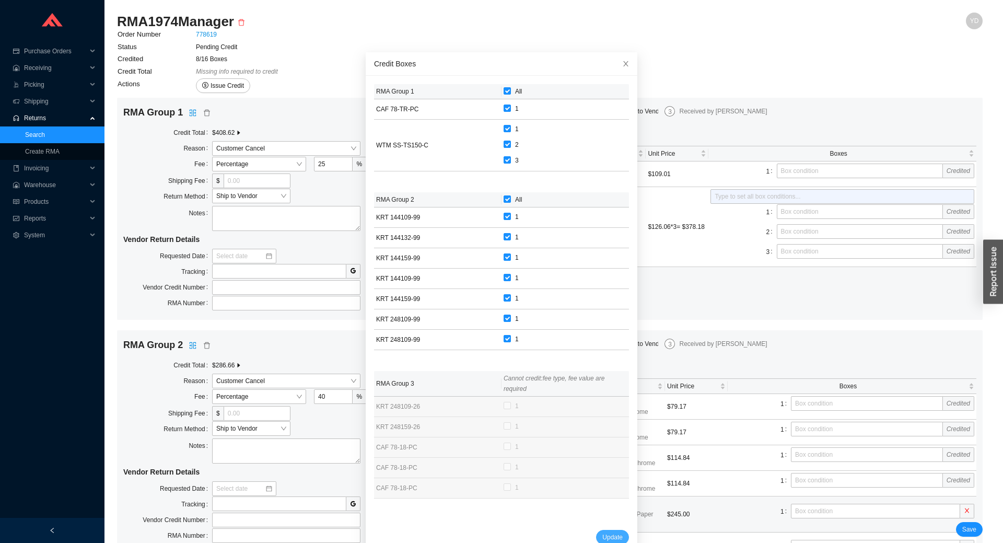
click at [602, 533] on span "Update" at bounding box center [612, 537] width 20 height 10
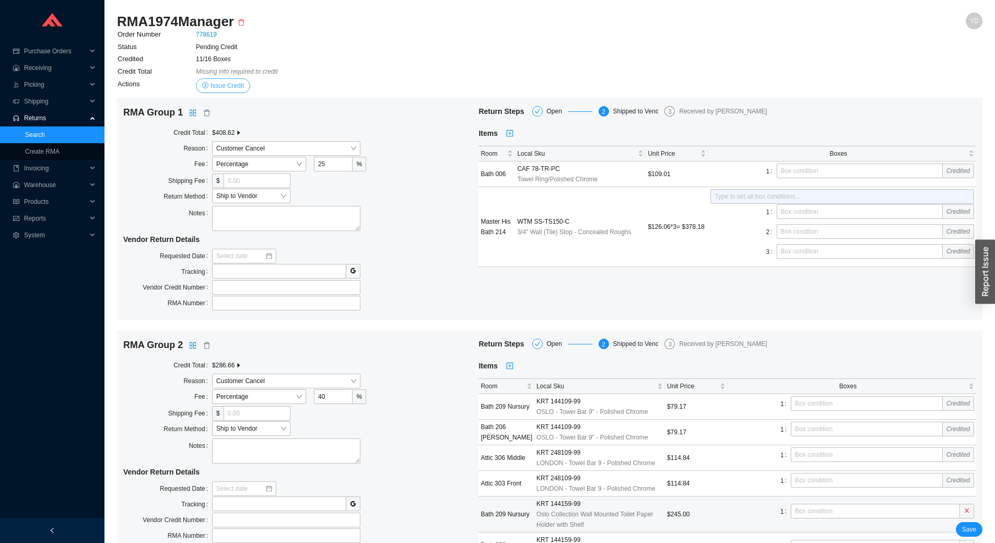
click at [229, 90] on span "Issue Credit" at bounding box center [226, 85] width 33 height 10
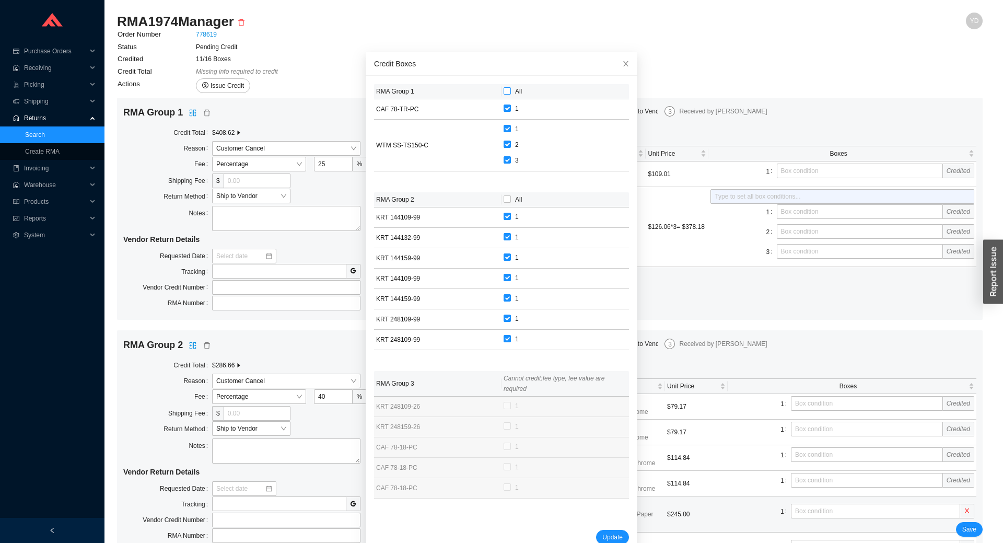
click at [515, 88] on span "All" at bounding box center [518, 91] width 7 height 7
click at [511, 88] on input "All" at bounding box center [506, 90] width 7 height 7
click at [515, 89] on span "All" at bounding box center [518, 91] width 7 height 7
click at [509, 89] on input "All" at bounding box center [506, 90] width 7 height 7
checkbox input "false"
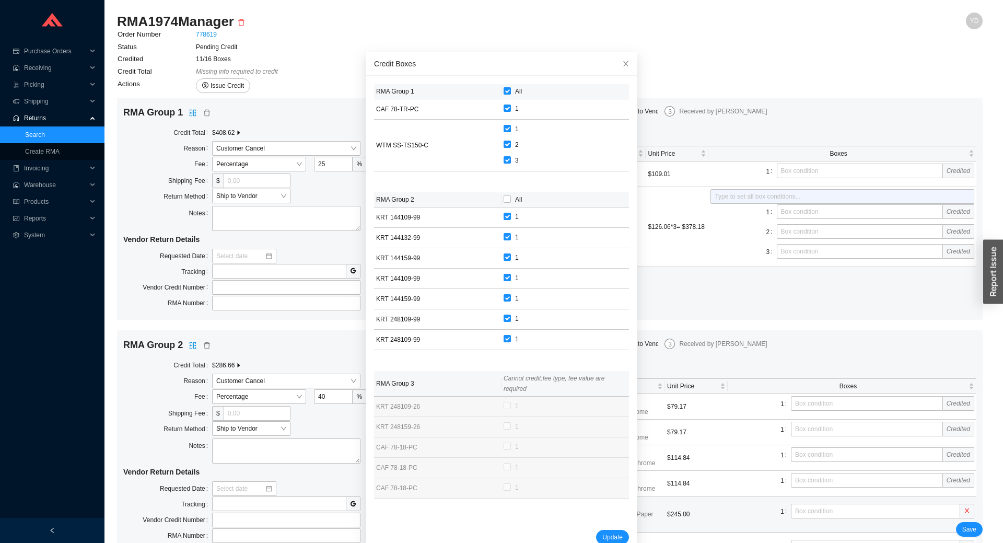
checkbox input "false"
click at [515, 202] on span "All" at bounding box center [518, 199] width 7 height 7
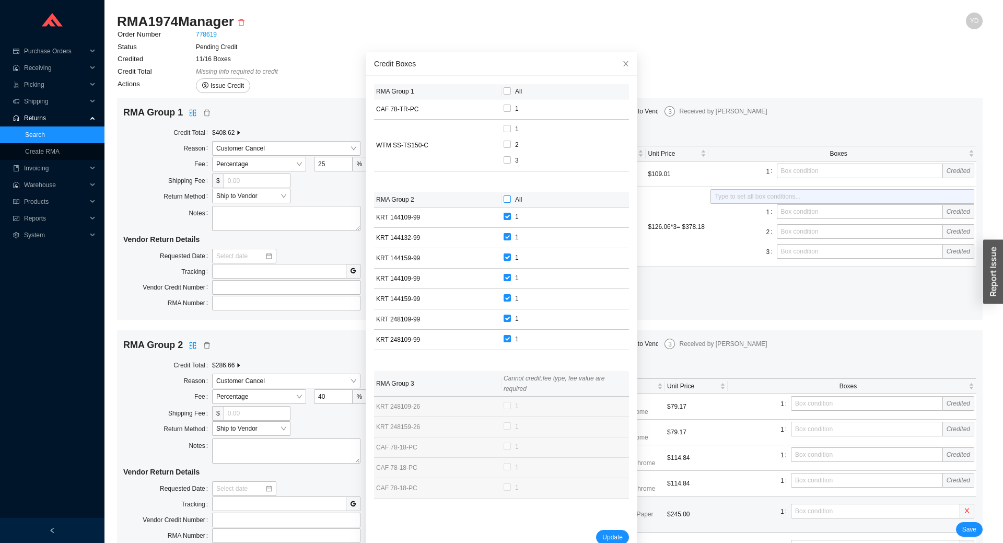
click at [508, 202] on input "All" at bounding box center [506, 198] width 7 height 7
click at [515, 202] on span "All" at bounding box center [518, 199] width 7 height 7
click at [508, 202] on input "All" at bounding box center [506, 198] width 7 height 7
checkbox input "false"
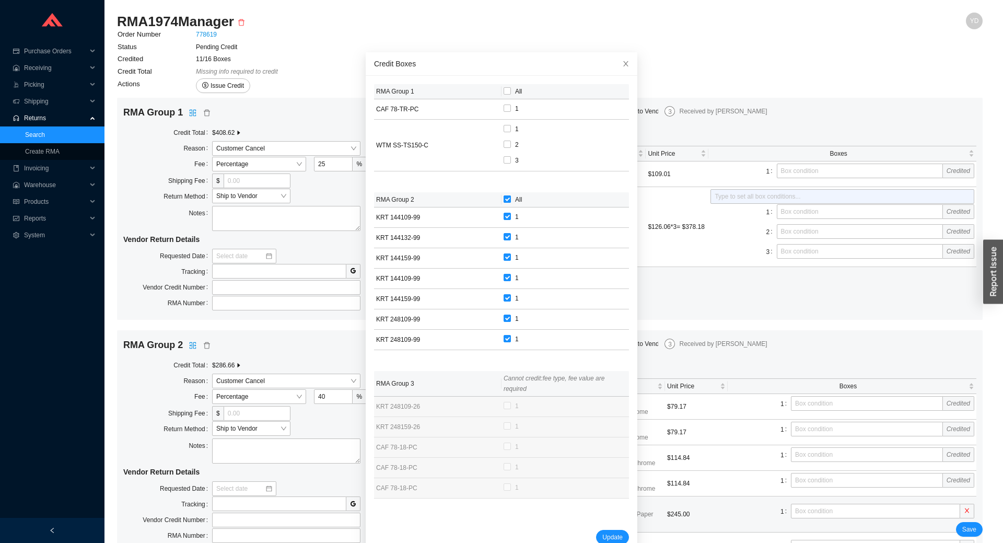
checkbox input "false"
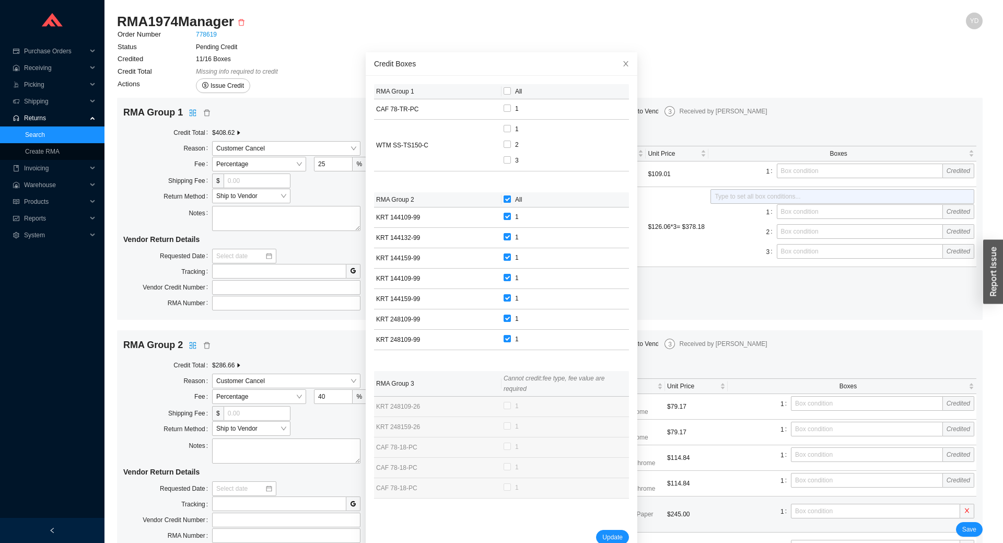
checkbox input "false"
click at [602, 534] on span "Update" at bounding box center [612, 537] width 20 height 10
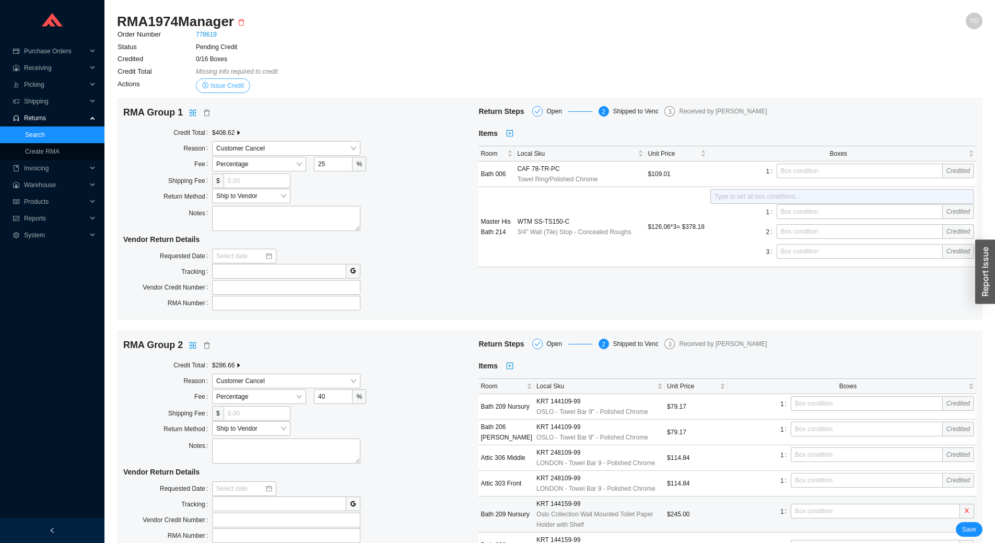
click at [228, 86] on span "Issue Credit" at bounding box center [226, 85] width 33 height 10
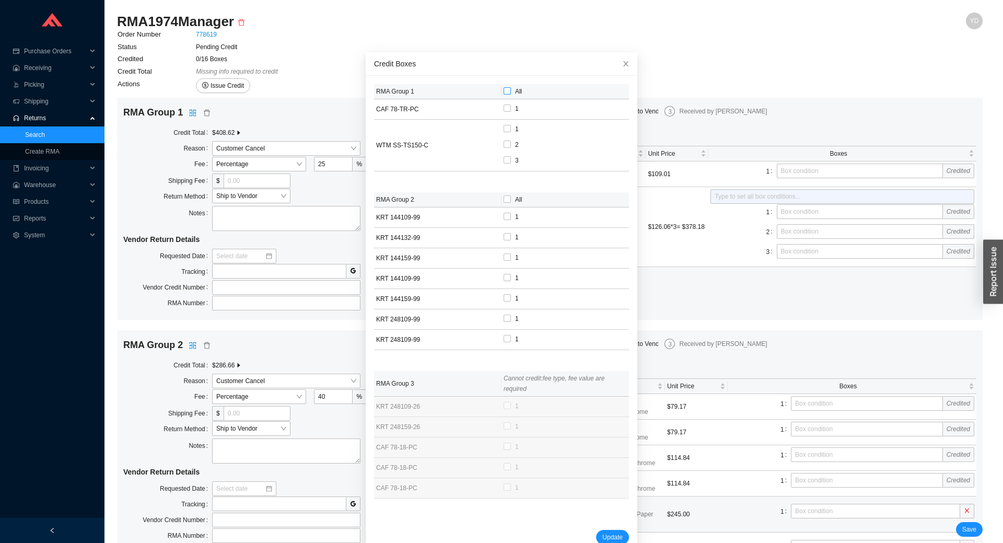
click at [511, 90] on span "All" at bounding box center [518, 91] width 15 height 10
click at [505, 90] on input "All" at bounding box center [506, 90] width 7 height 7
checkbox input "true"
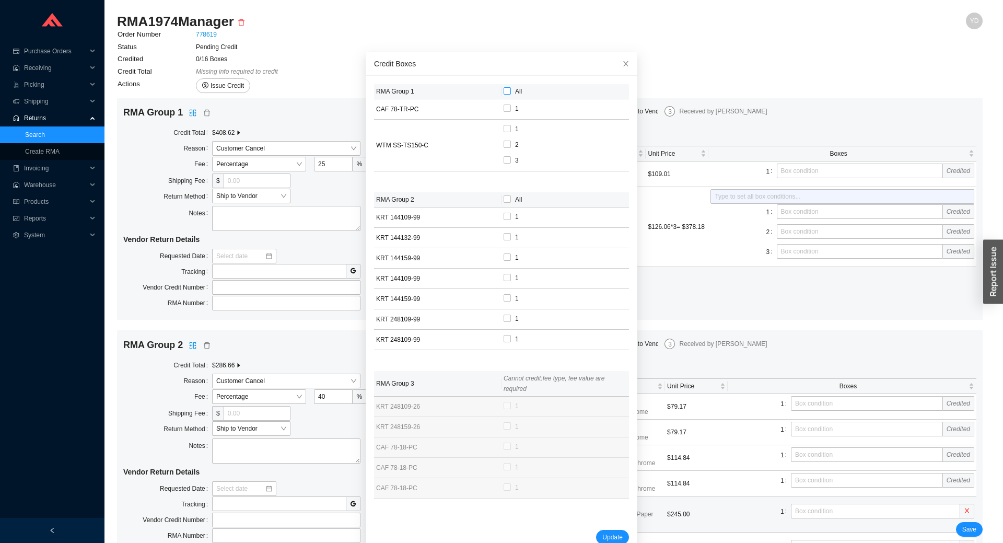
checkbox input "true"
click at [515, 203] on span "All" at bounding box center [518, 199] width 7 height 7
click at [510, 203] on input "All" at bounding box center [506, 198] width 7 height 7
checkbox input "true"
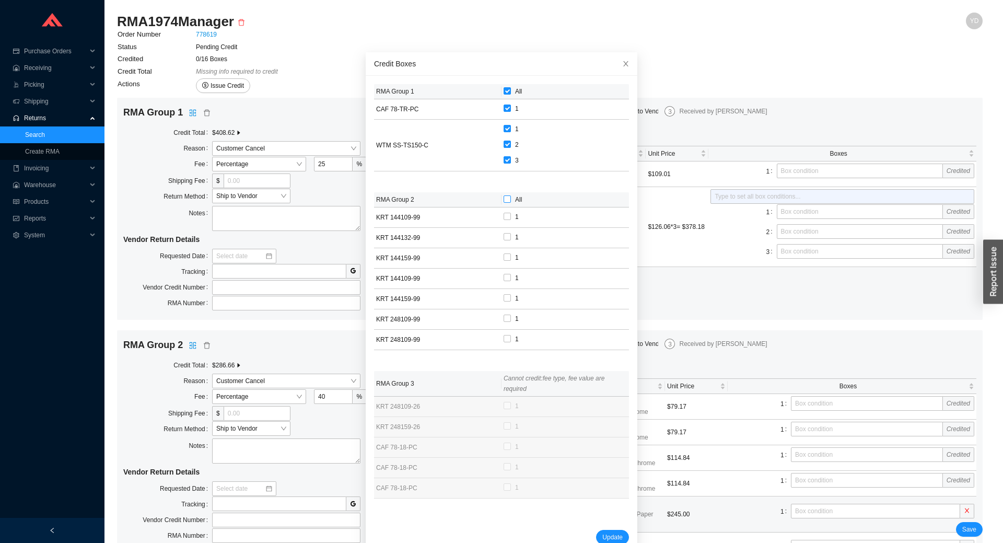
checkbox input "true"
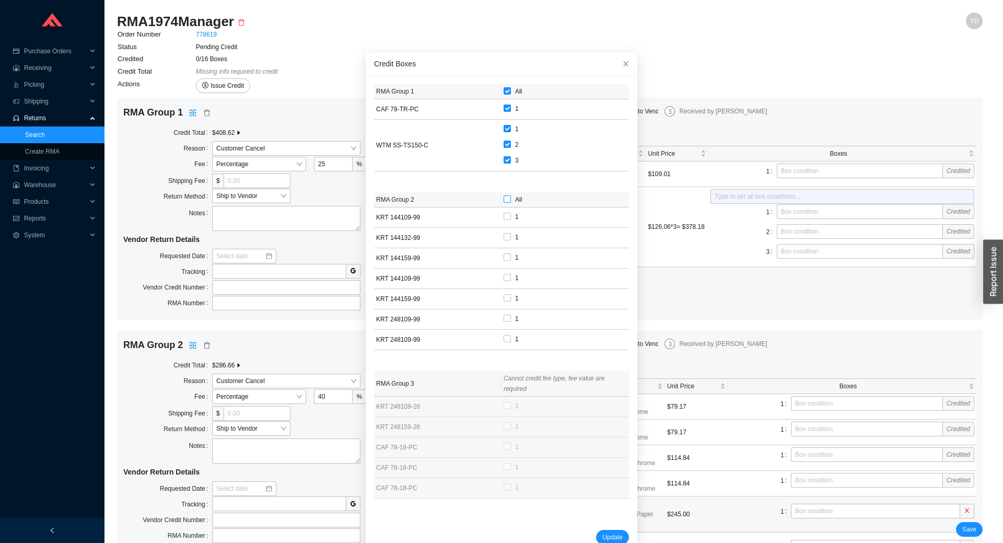
checkbox input "true"
click at [602, 537] on span "Update" at bounding box center [612, 537] width 20 height 10
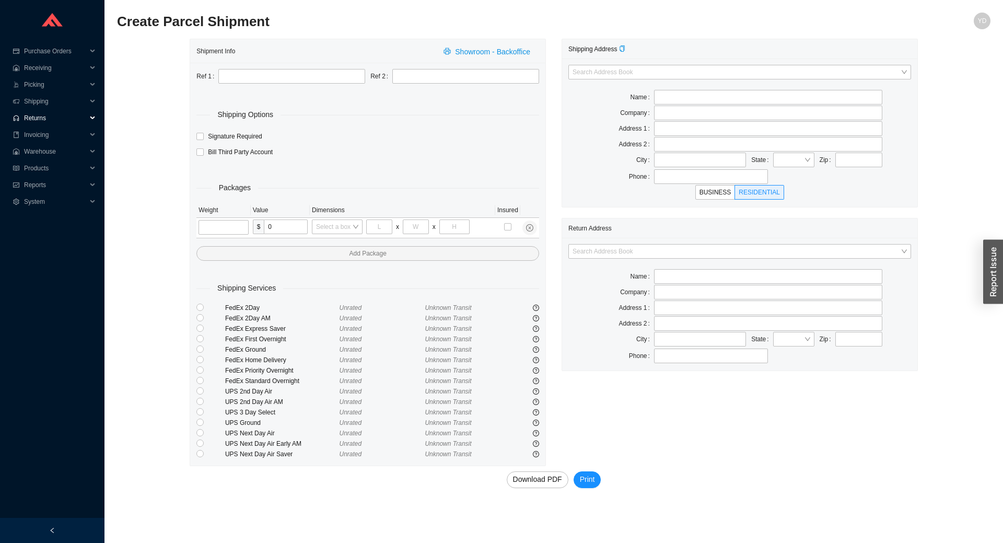
click at [43, 121] on span "Returns" at bounding box center [55, 118] width 63 height 17
click at [45, 137] on link "Search" at bounding box center [35, 134] width 20 height 7
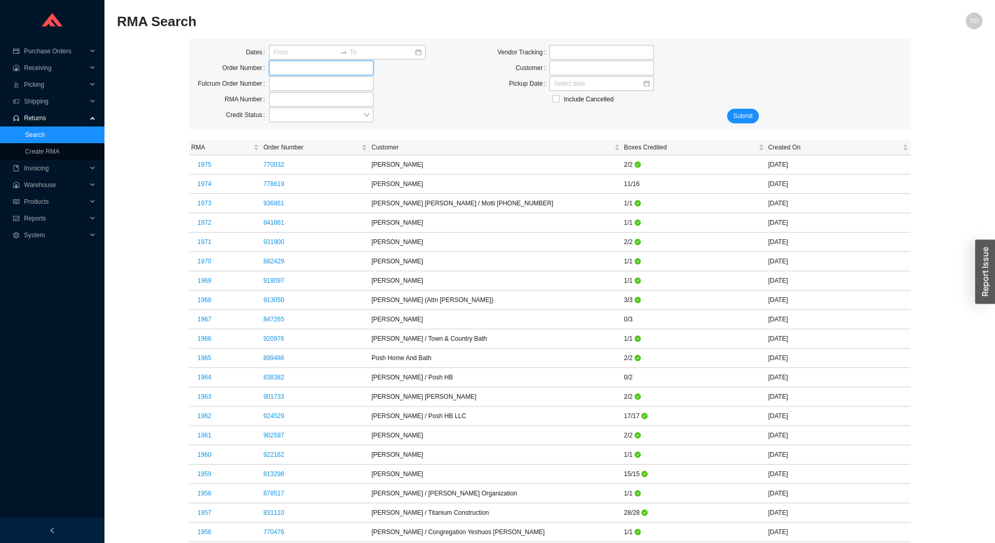
click at [288, 72] on input "tel" at bounding box center [321, 68] width 104 height 15
type input "778619"
click button "Submit" at bounding box center [743, 116] width 32 height 15
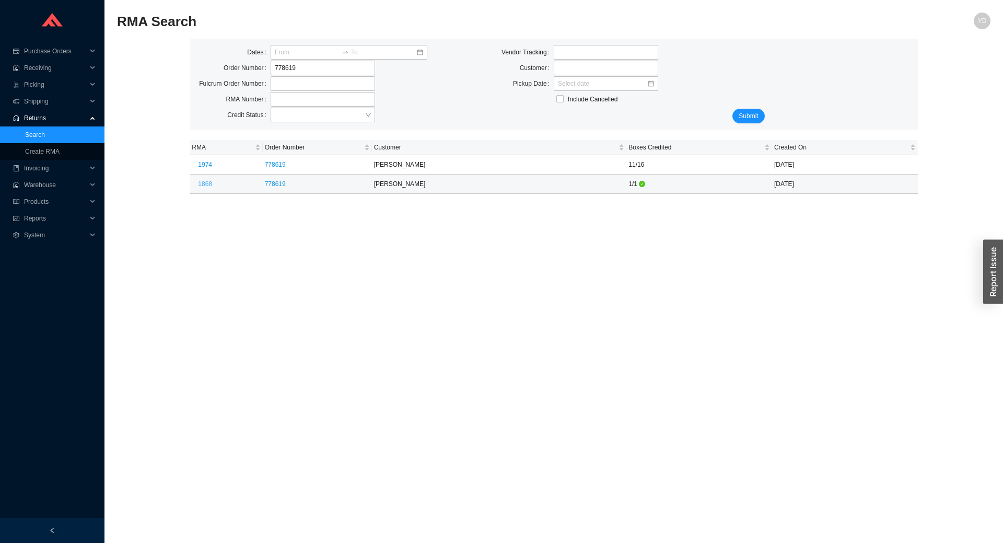
click at [209, 187] on button "1868" at bounding box center [205, 184] width 27 height 15
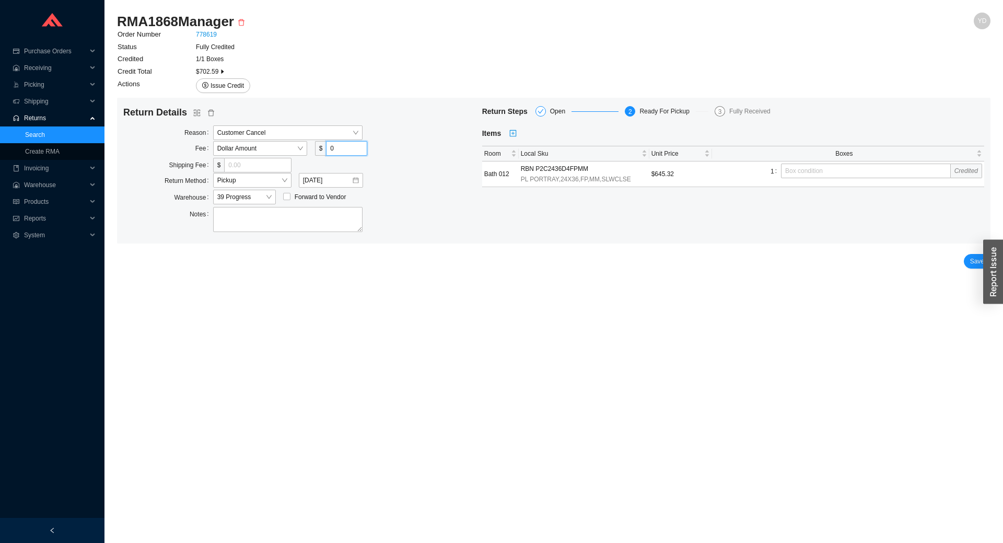
click at [338, 143] on input "0" at bounding box center [346, 148] width 41 height 15
click at [276, 154] on span "Dollar Amount" at bounding box center [260, 149] width 86 height 14
click at [253, 180] on div "Percentage" at bounding box center [260, 181] width 86 height 9
click at [339, 149] on input "0" at bounding box center [334, 148] width 39 height 15
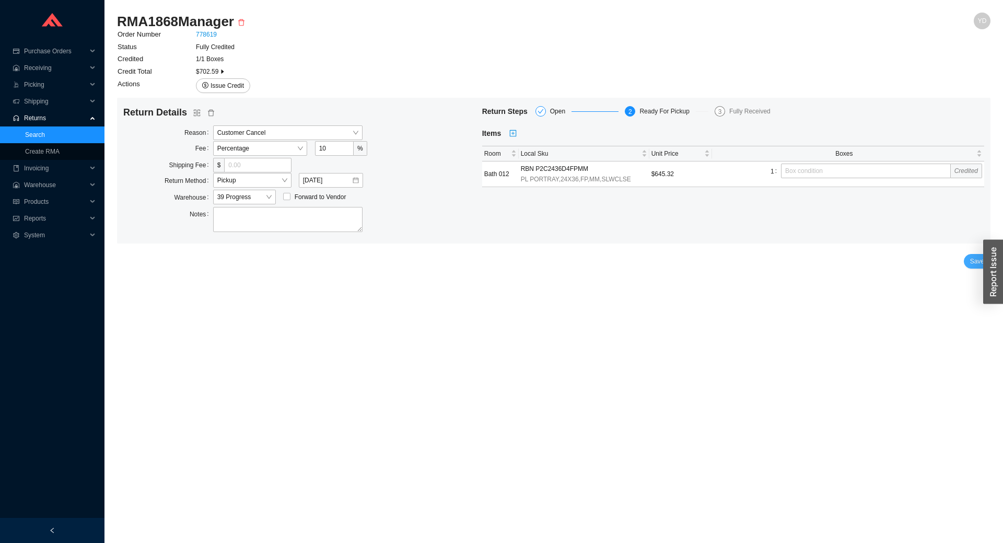
click at [972, 257] on span "Save" at bounding box center [977, 261] width 14 height 10
click at [223, 70] on icon "caret-right" at bounding box center [222, 71] width 6 height 6
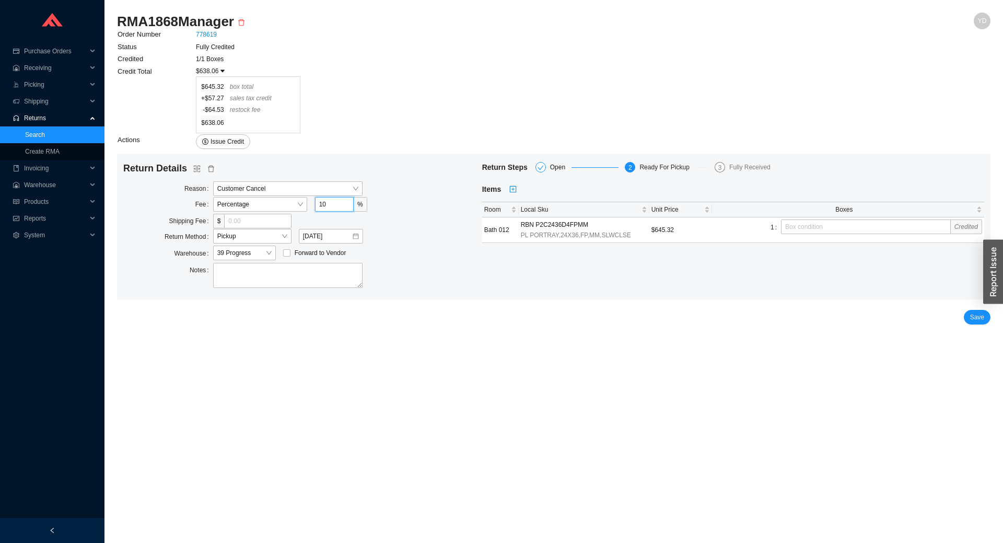
click at [333, 208] on input "10" at bounding box center [334, 204] width 39 height 15
click at [979, 313] on span "Save" at bounding box center [977, 317] width 14 height 10
click at [333, 205] on input "15" at bounding box center [334, 204] width 39 height 15
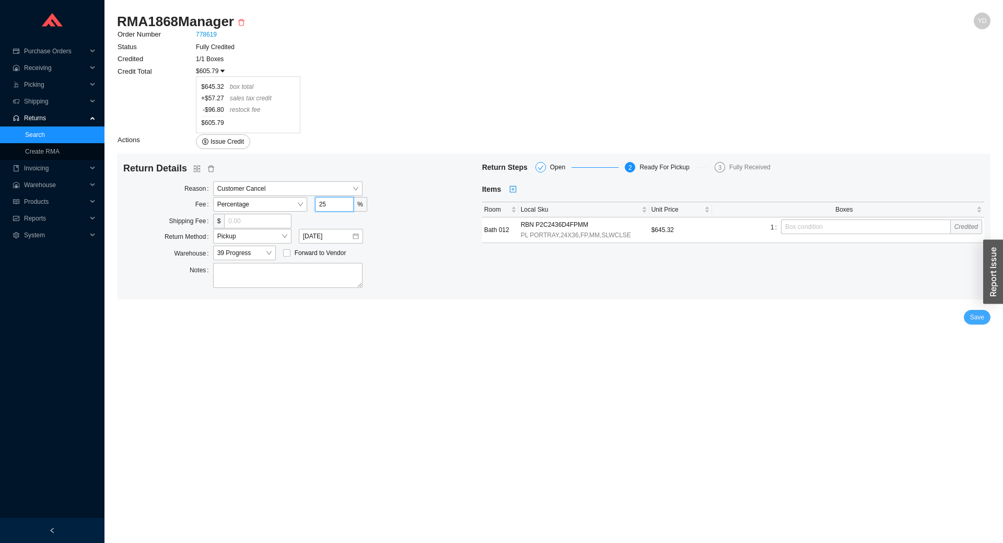
type input "25"
click at [972, 313] on span "Save" at bounding box center [977, 317] width 14 height 10
click at [213, 141] on span "Issue Credit" at bounding box center [226, 141] width 33 height 10
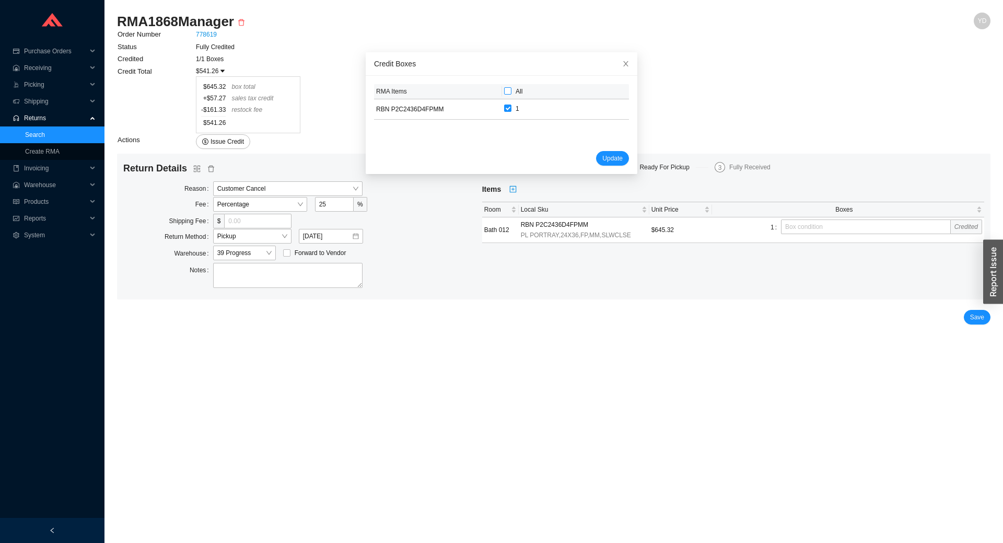
click at [504, 89] on input "All" at bounding box center [507, 90] width 7 height 7
checkbox input "true"
click at [605, 161] on span "Update" at bounding box center [612, 158] width 20 height 10
click at [602, 157] on span "Update" at bounding box center [612, 158] width 20 height 10
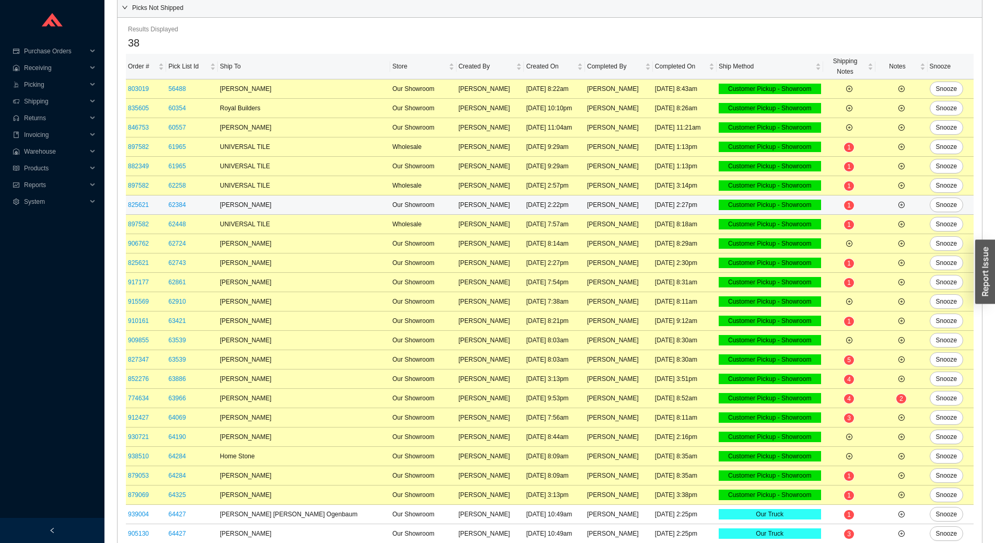
scroll to position [59, 0]
